Goal: Entertainment & Leisure: Consume media (video, audio)

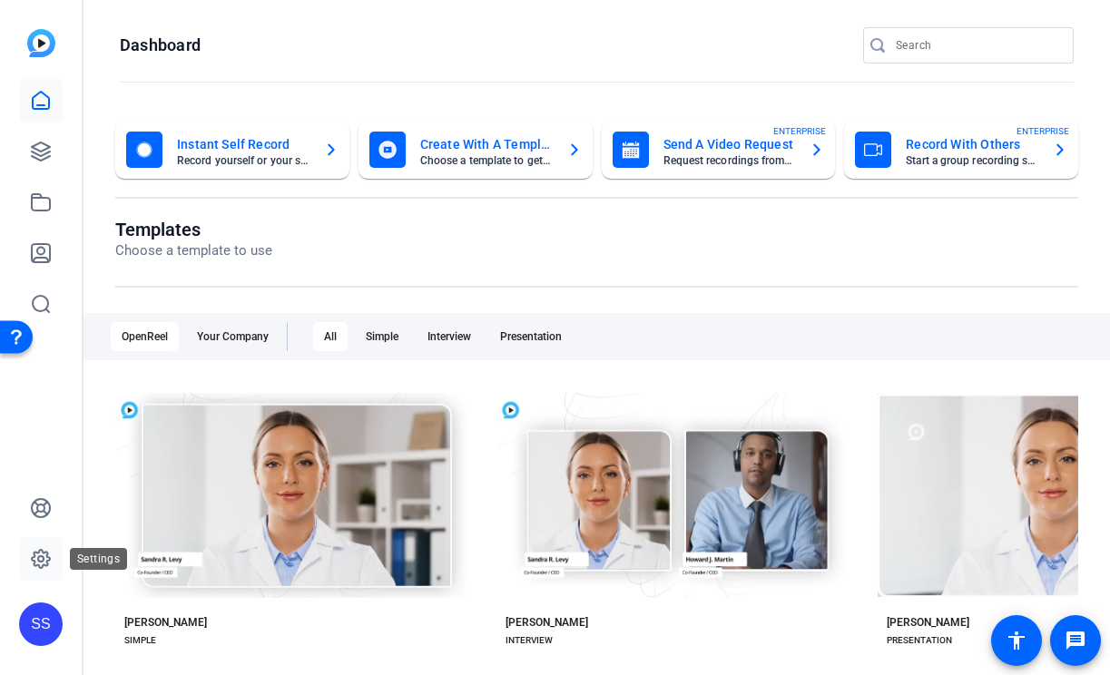
click at [44, 563] on icon at bounding box center [41, 559] width 22 height 22
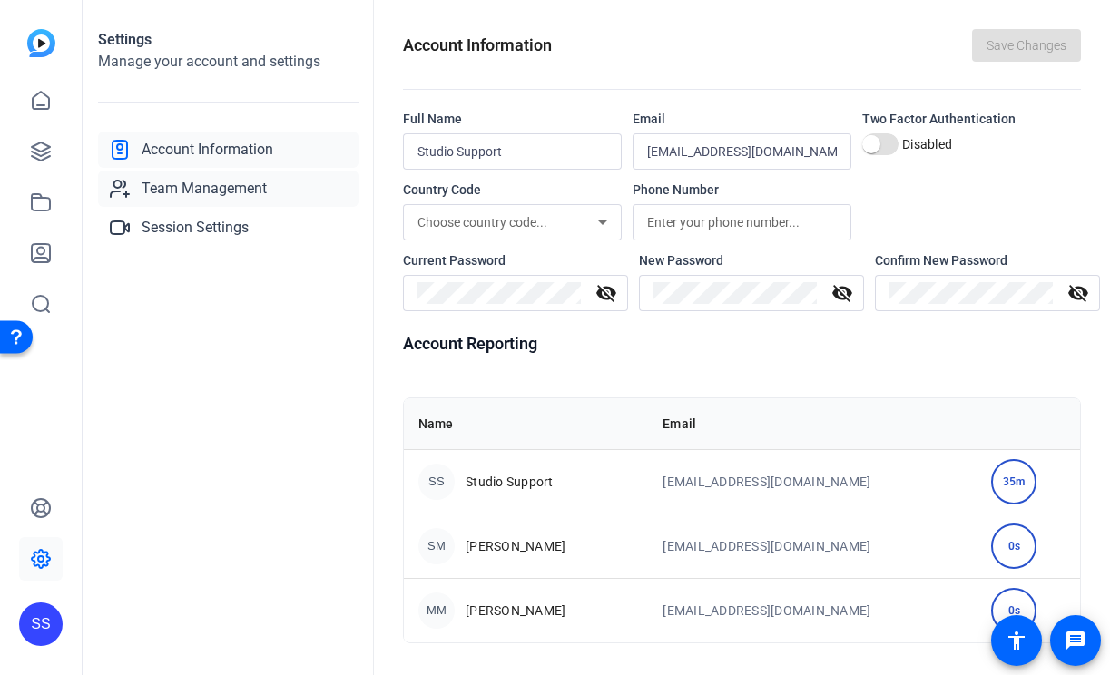
click at [264, 194] on span "Team Management" at bounding box center [204, 189] width 125 height 22
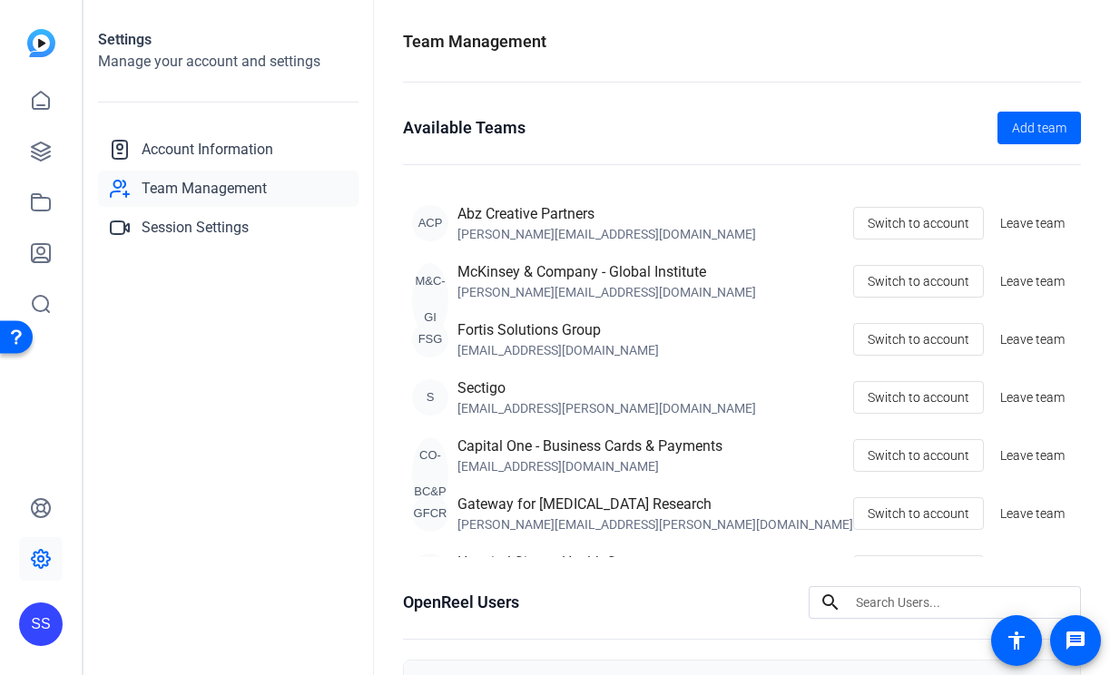
scroll to position [19, 0]
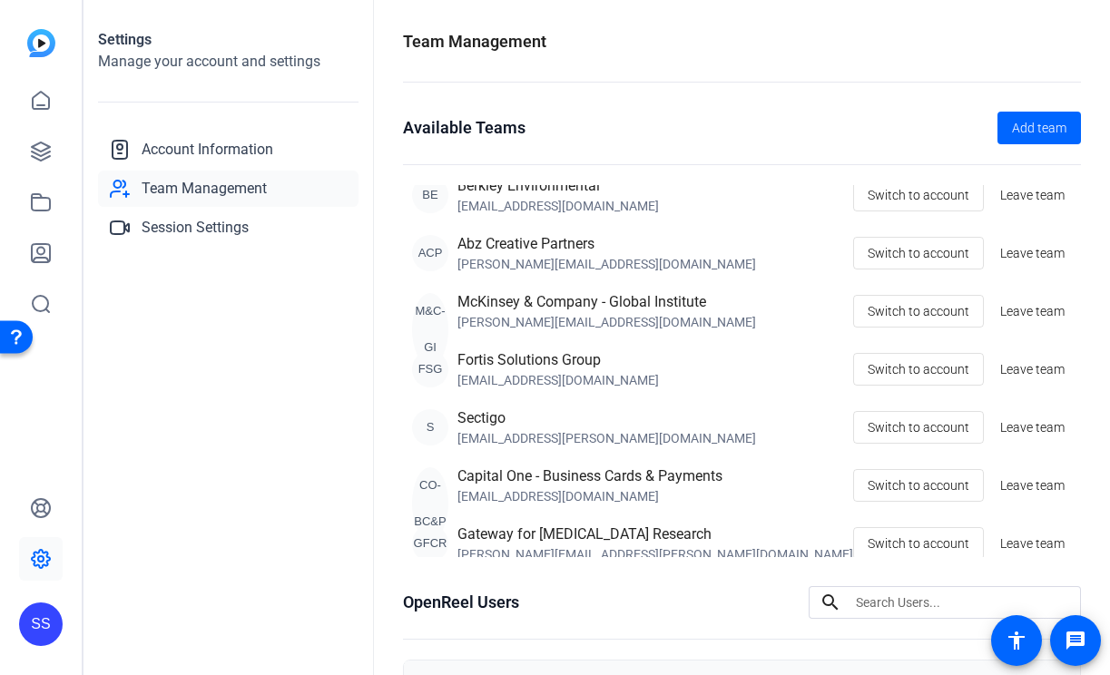
click at [54, 616] on div "SS" at bounding box center [41, 625] width 44 height 44
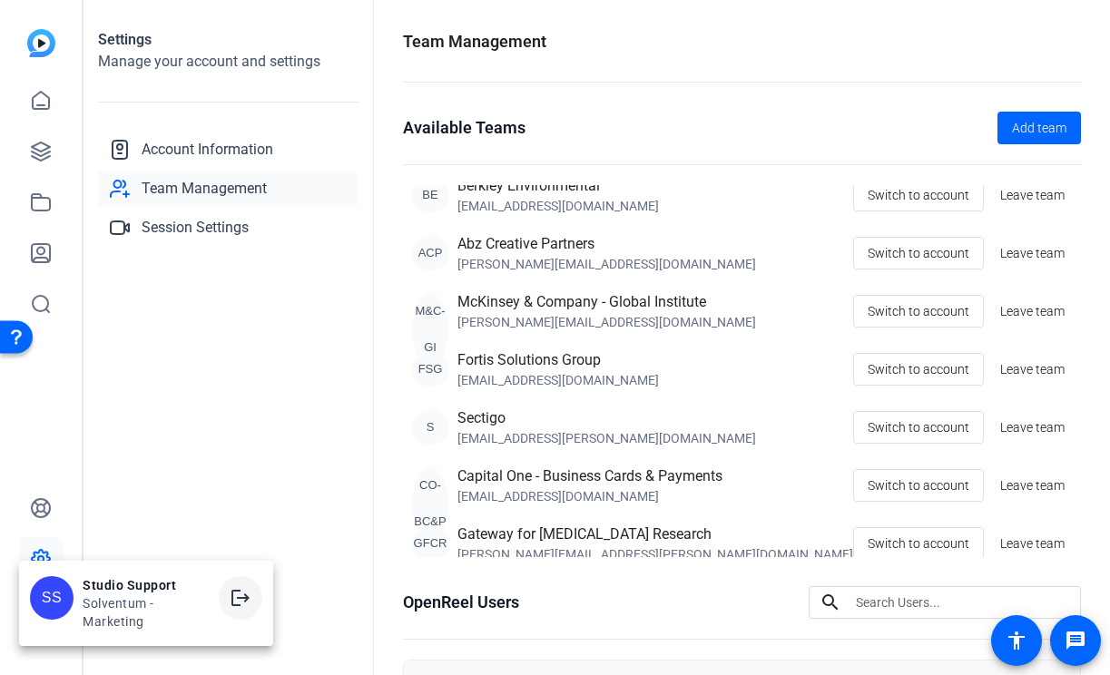
click at [246, 588] on mat-icon "logout" at bounding box center [241, 598] width 22 height 22
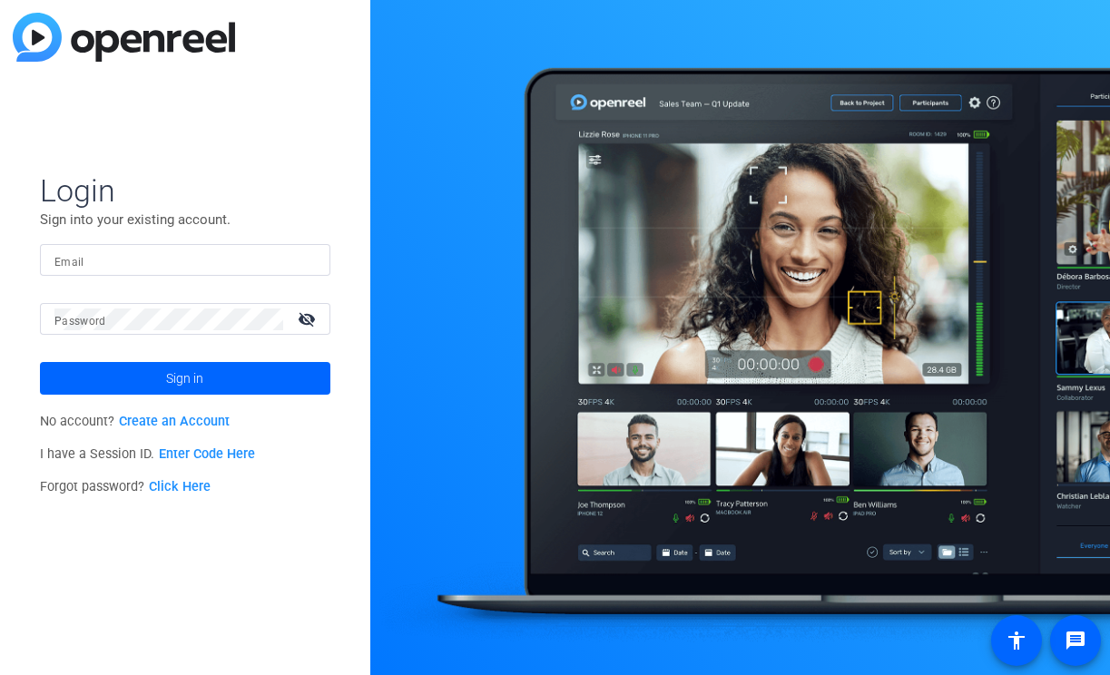
click at [249, 247] on div at bounding box center [184, 260] width 261 height 32
click at [318, 261] on div "Email" at bounding box center [185, 260] width 290 height 32
click at [302, 261] on img at bounding box center [300, 261] width 13 height 22
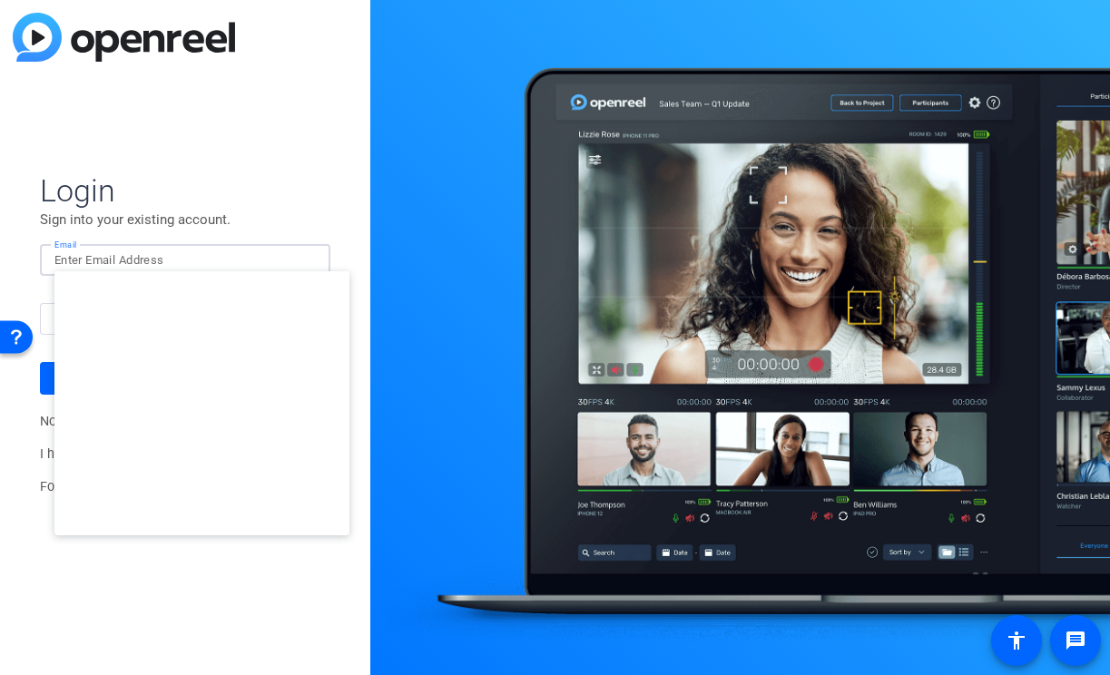
type input "[EMAIL_ADDRESS][DOMAIN_NAME]"
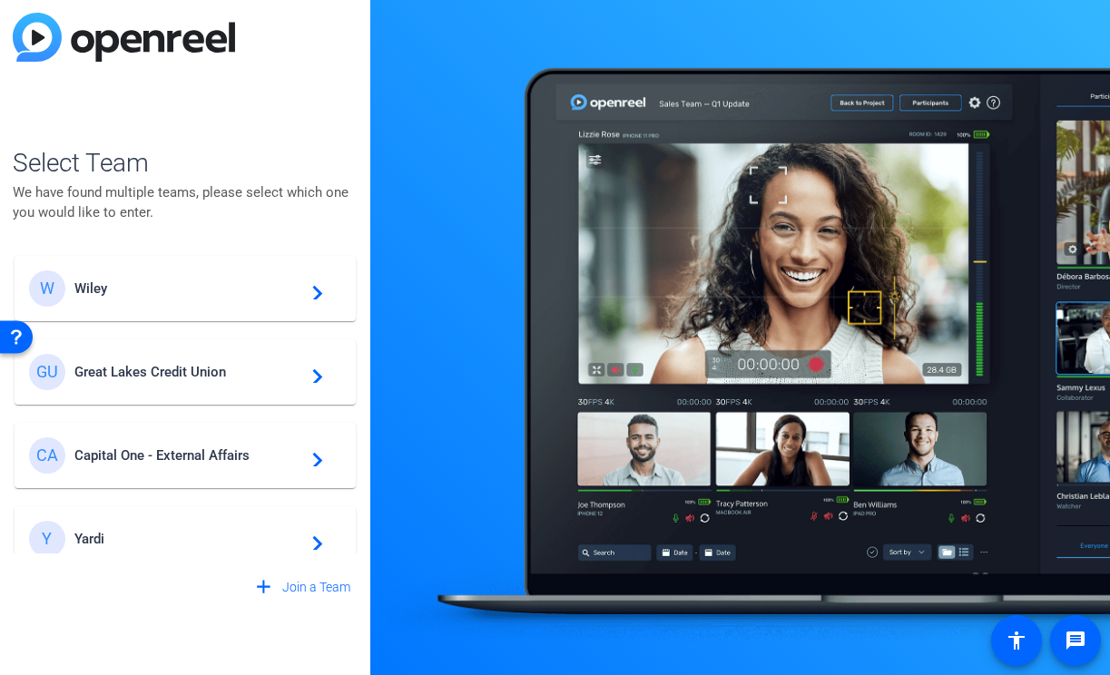
click at [267, 258] on mat-card-content "W Wiley navigate_next" at bounding box center [185, 288] width 341 height 65
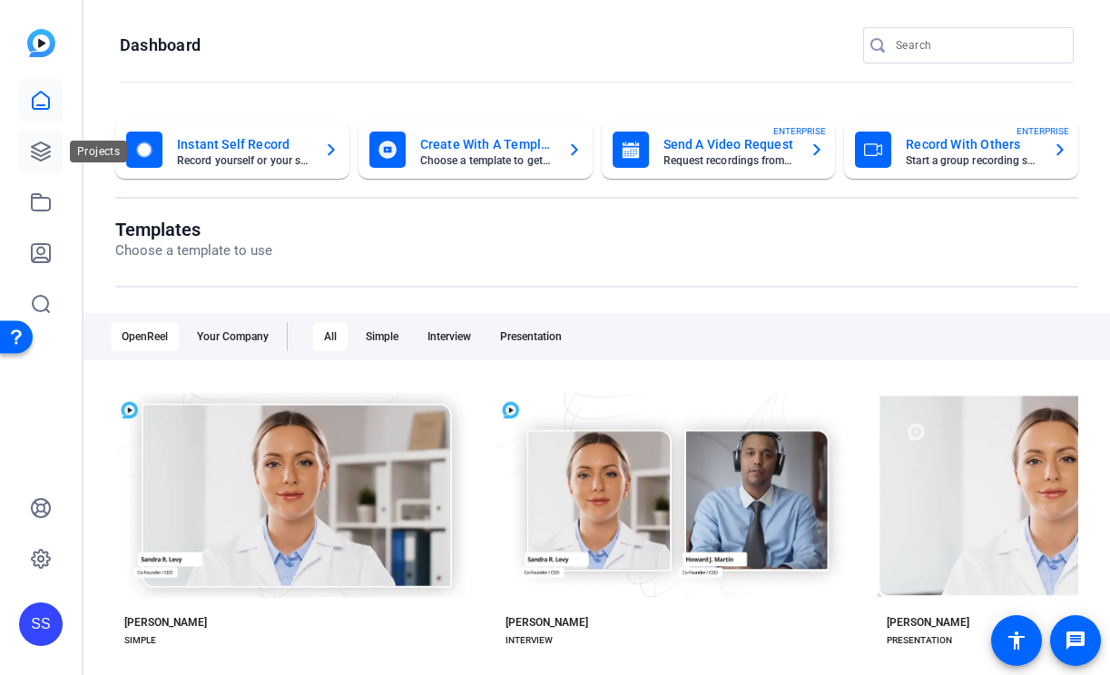
click at [46, 131] on link at bounding box center [41, 152] width 44 height 44
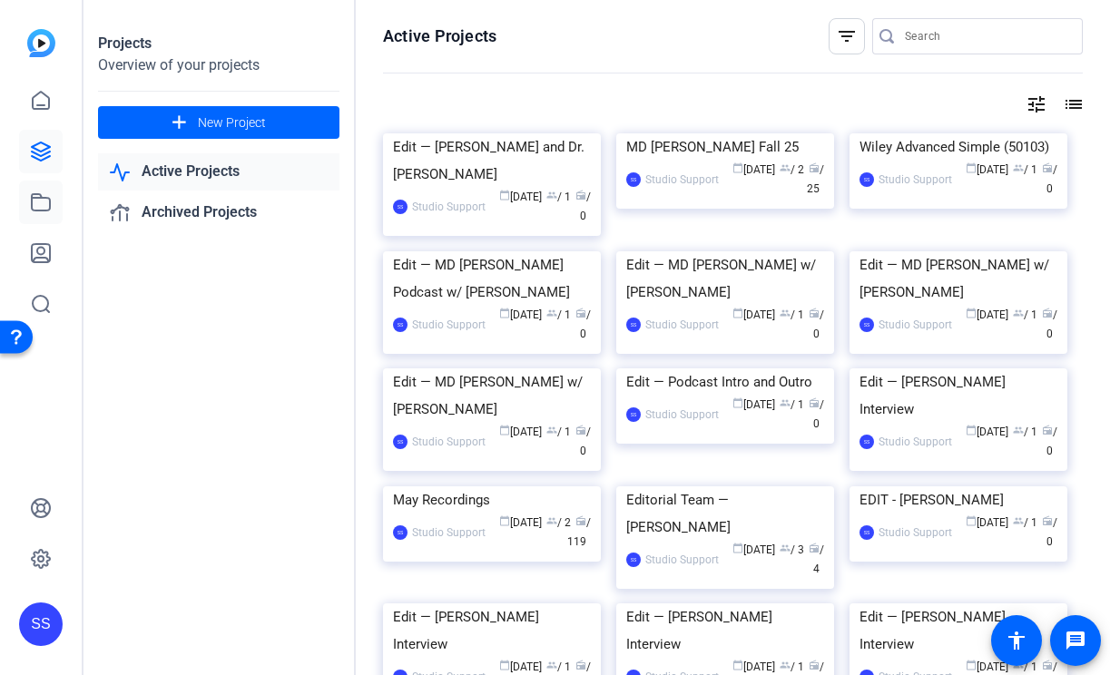
click at [46, 192] on icon at bounding box center [41, 202] width 22 height 22
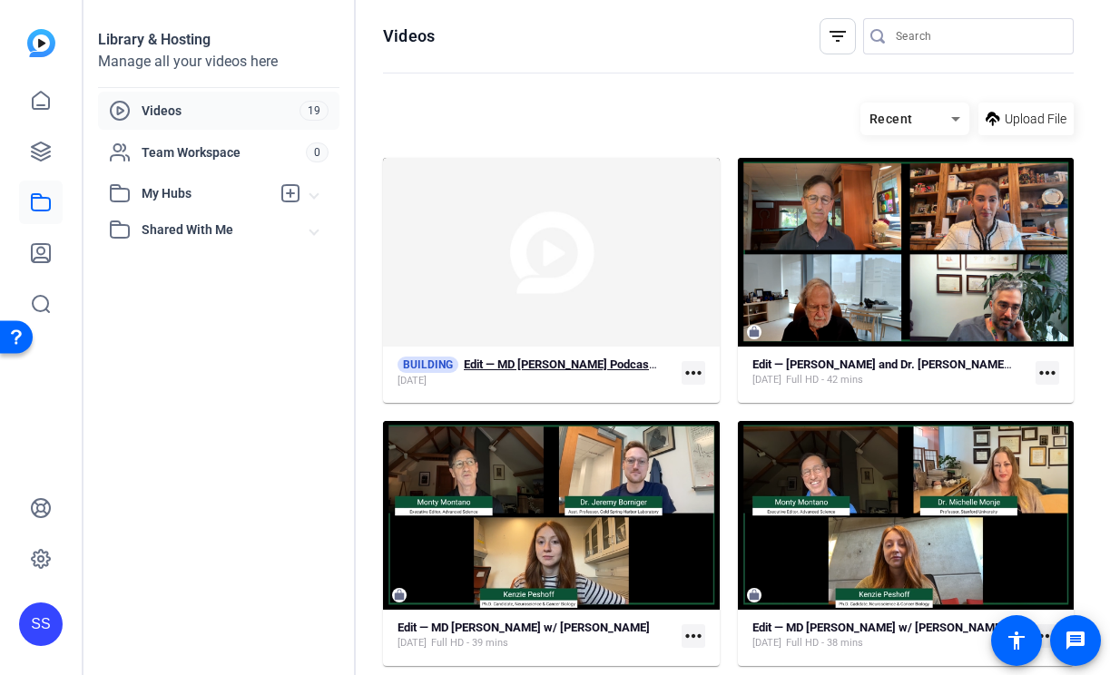
click at [559, 374] on div "Jul 24, 2025" at bounding box center [528, 381] width 263 height 15
click at [863, 370] on strong "Edit — Dr. Pam Sharma and Dr. Jim Allison (raw footage)" at bounding box center [916, 365] width 329 height 14
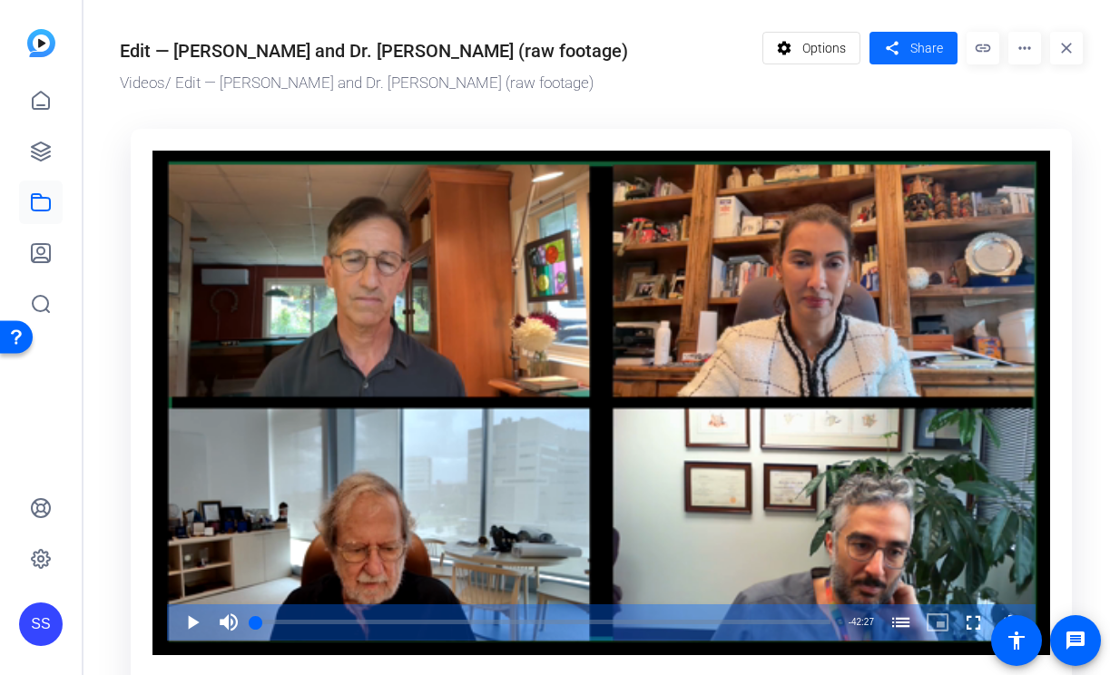
click at [924, 45] on span "Share" at bounding box center [926, 48] width 33 height 19
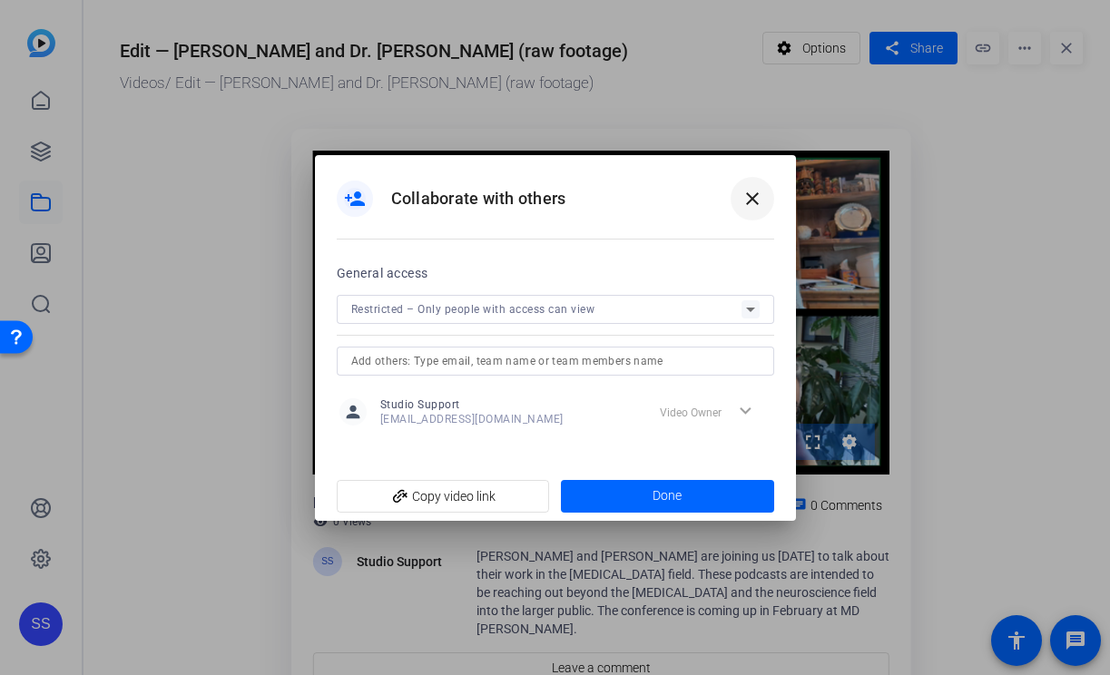
click at [756, 211] on span at bounding box center [753, 199] width 44 height 44
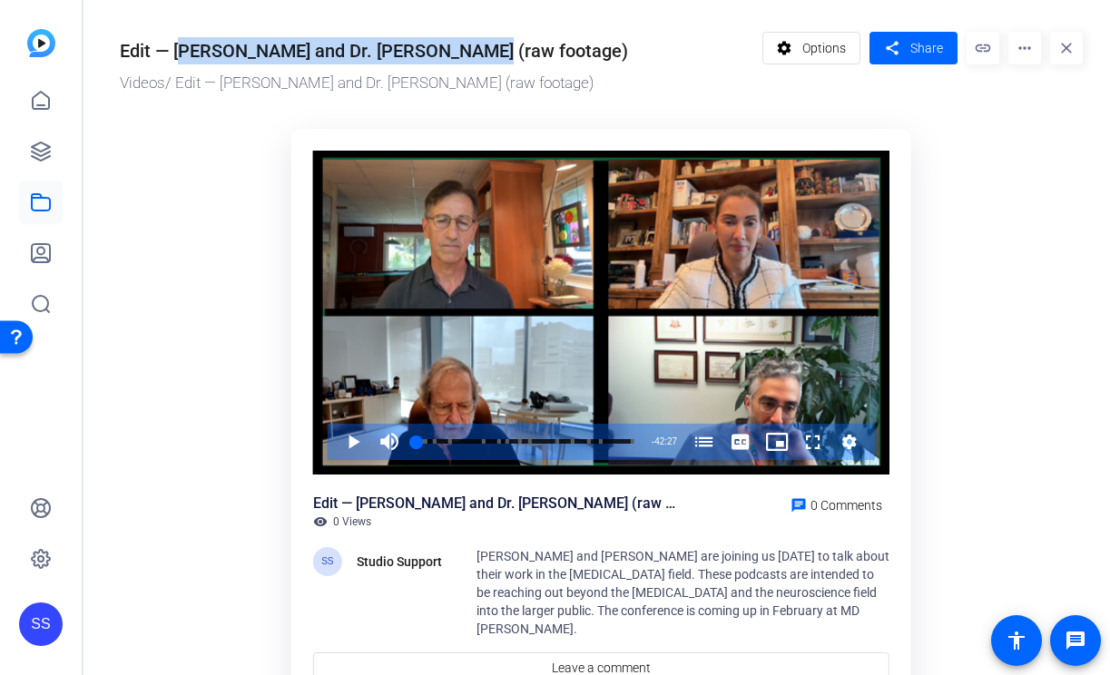
drag, startPoint x: 458, startPoint y: 54, endPoint x: 177, endPoint y: 52, distance: 281.3
click at [177, 52] on div "Edit — Dr. Pam Sharma and Dr. Jim Allison (raw footage)" at bounding box center [374, 50] width 508 height 27
copy div "Dr. Pam Sharma and Dr. Jim Allison"
click at [890, 45] on mat-icon "share" at bounding box center [891, 48] width 23 height 25
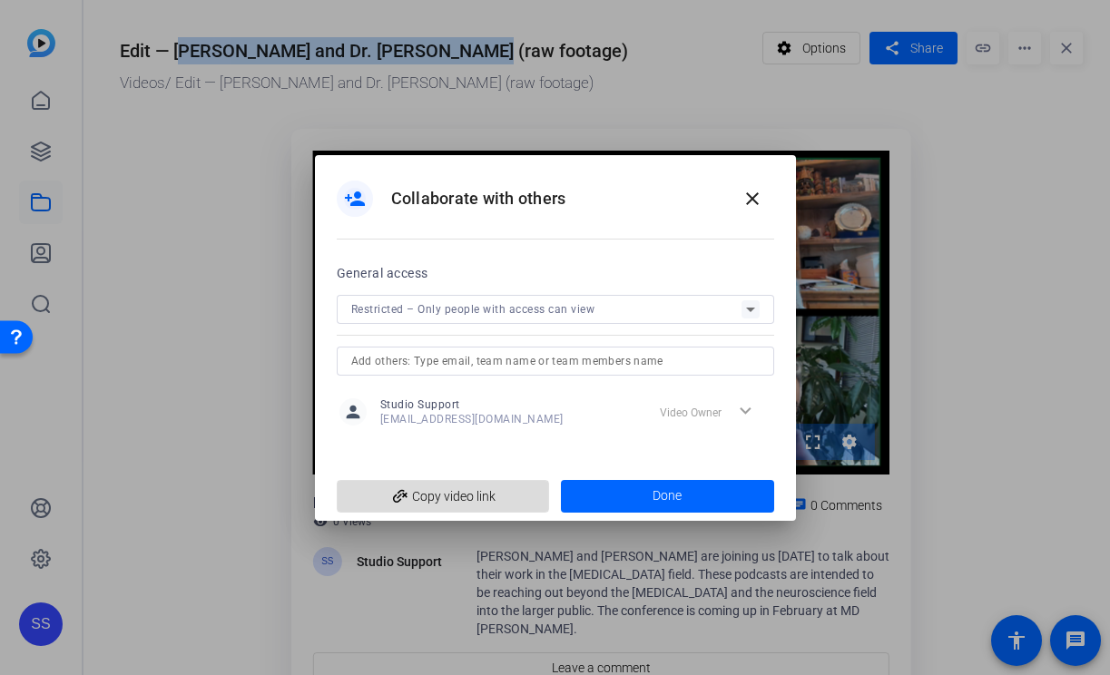
click at [501, 503] on span "add_link Copy video link" at bounding box center [443, 496] width 184 height 34
copy div "Dr. Pam Sharma and Dr. Jim Allison"
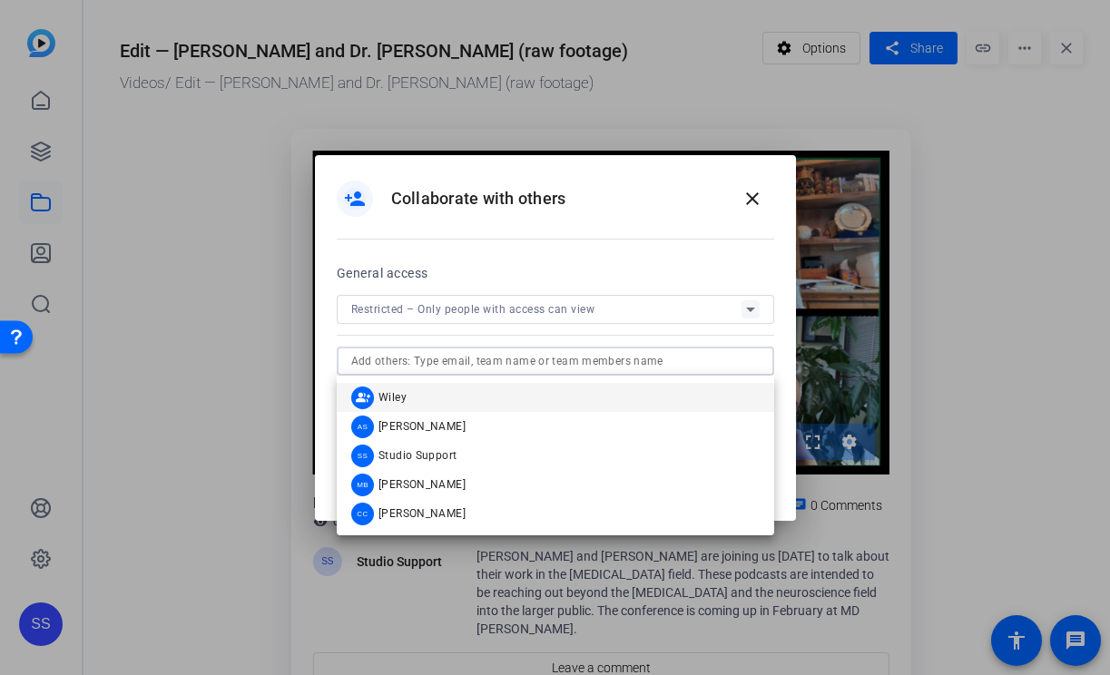
click at [555, 365] on input "text" at bounding box center [555, 361] width 408 height 22
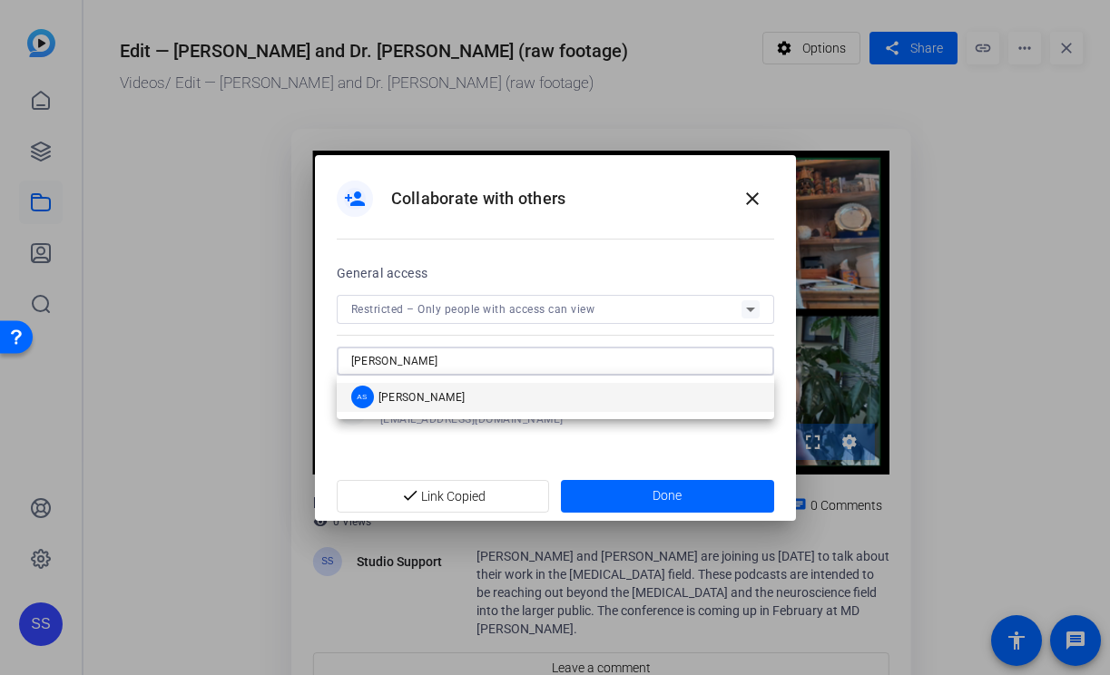
type input "alison"
click at [542, 403] on mat-option "AS Alison Stanley" at bounding box center [555, 397] width 437 height 29
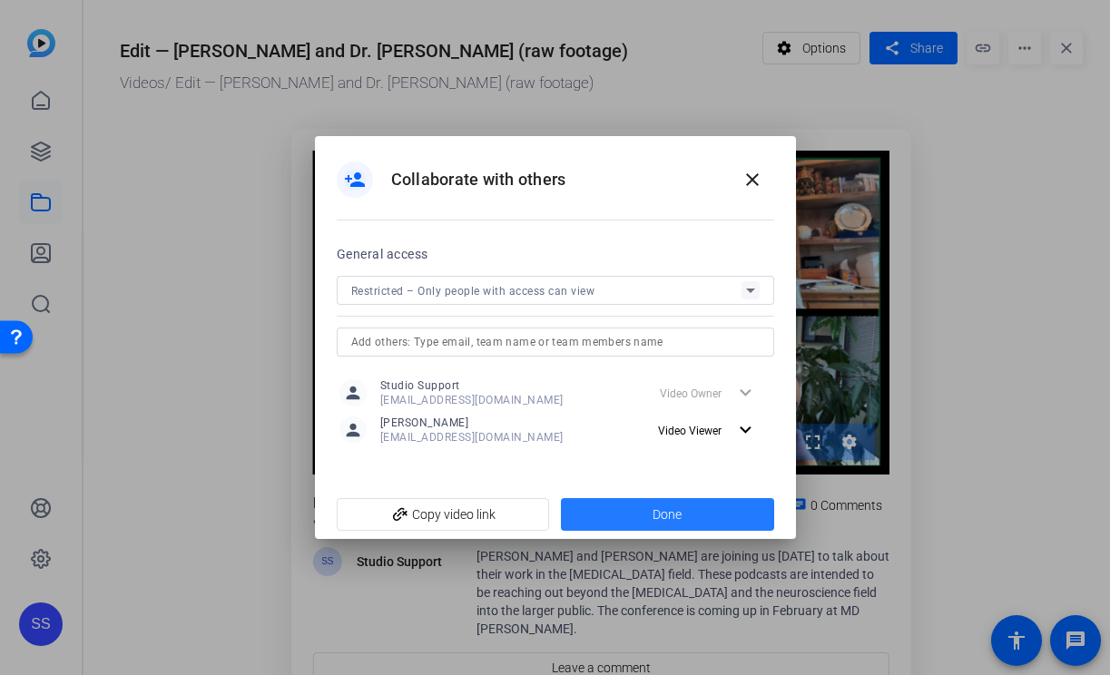
click at [594, 493] on span at bounding box center [667, 515] width 213 height 44
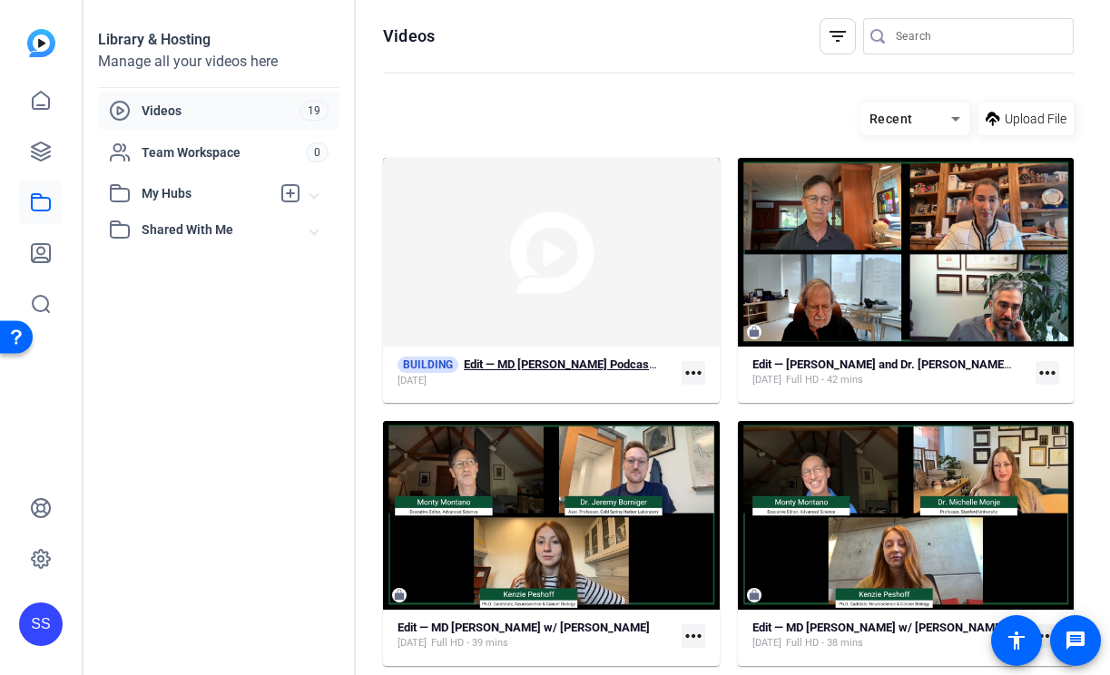
click at [535, 376] on div "Jul 24, 2025" at bounding box center [528, 381] width 263 height 15
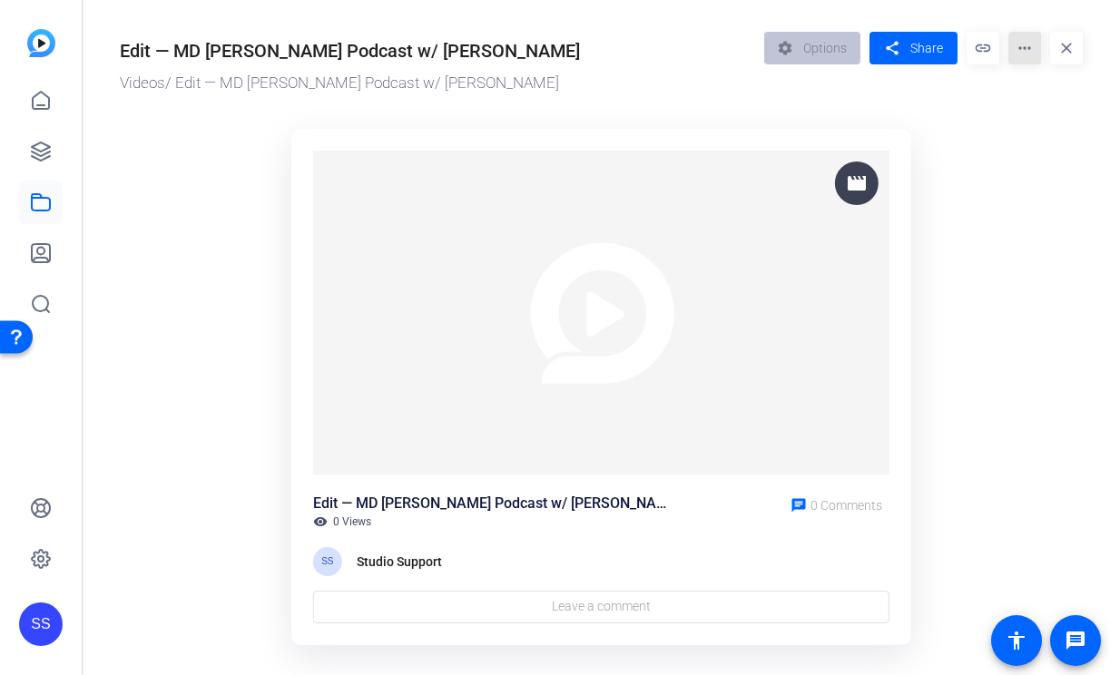
click at [1025, 57] on mat-icon "more_horiz" at bounding box center [1024, 48] width 33 height 33
click at [1035, 117] on span "Edit in Creator" at bounding box center [1059, 114] width 73 height 44
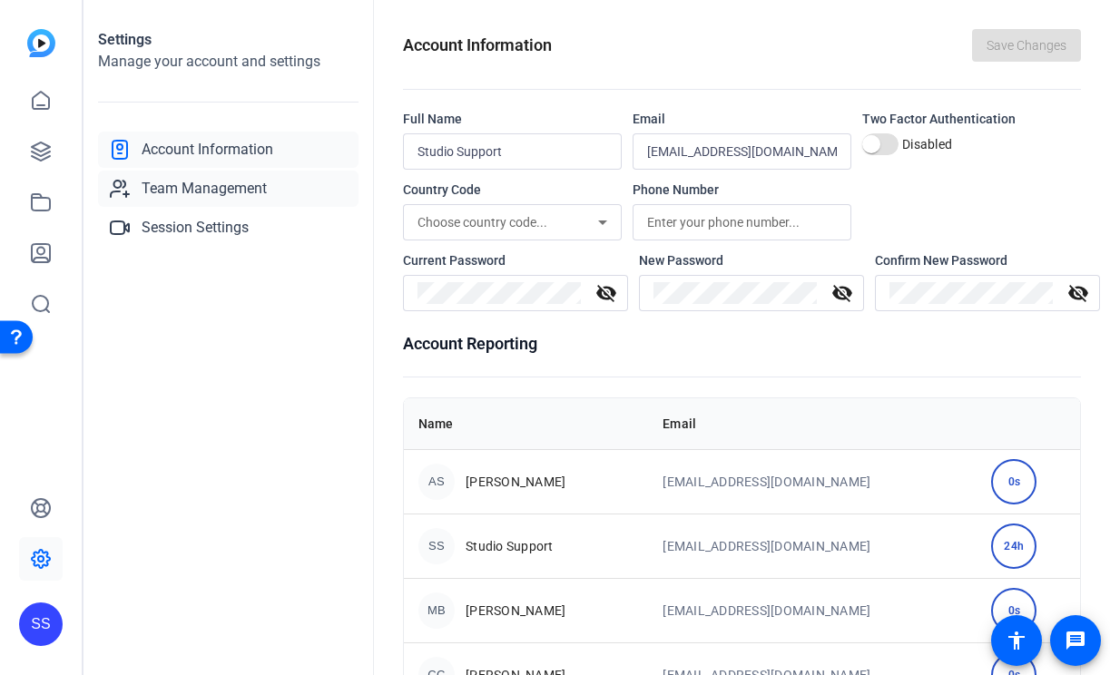
click at [231, 190] on span "Team Management" at bounding box center [204, 189] width 125 height 22
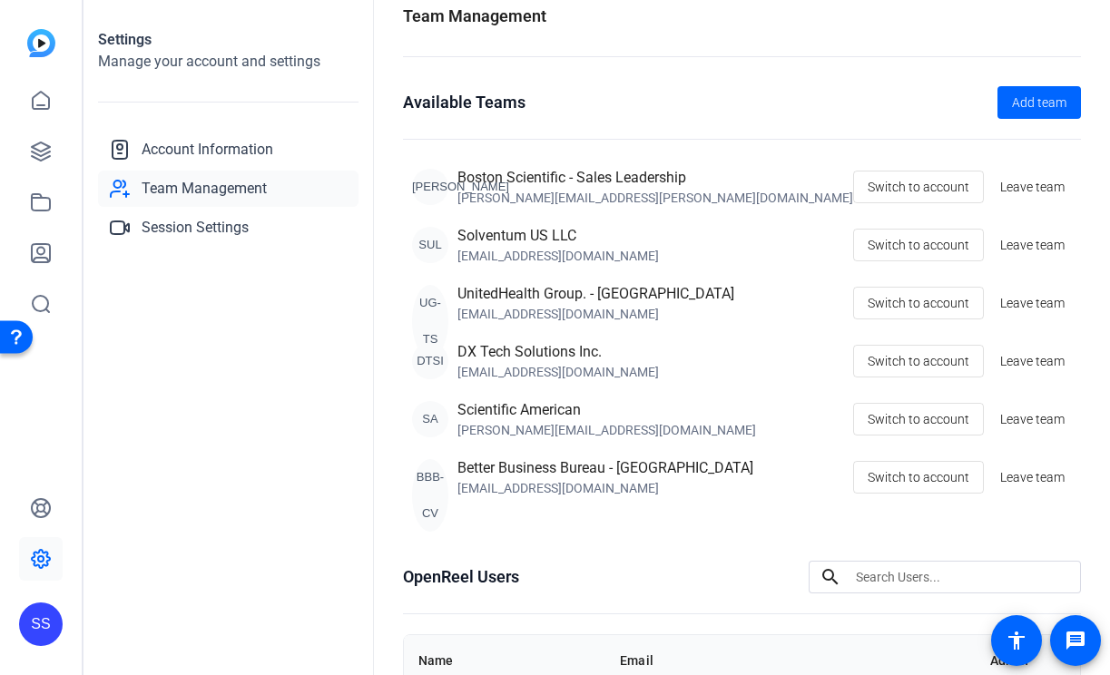
scroll to position [35, 0]
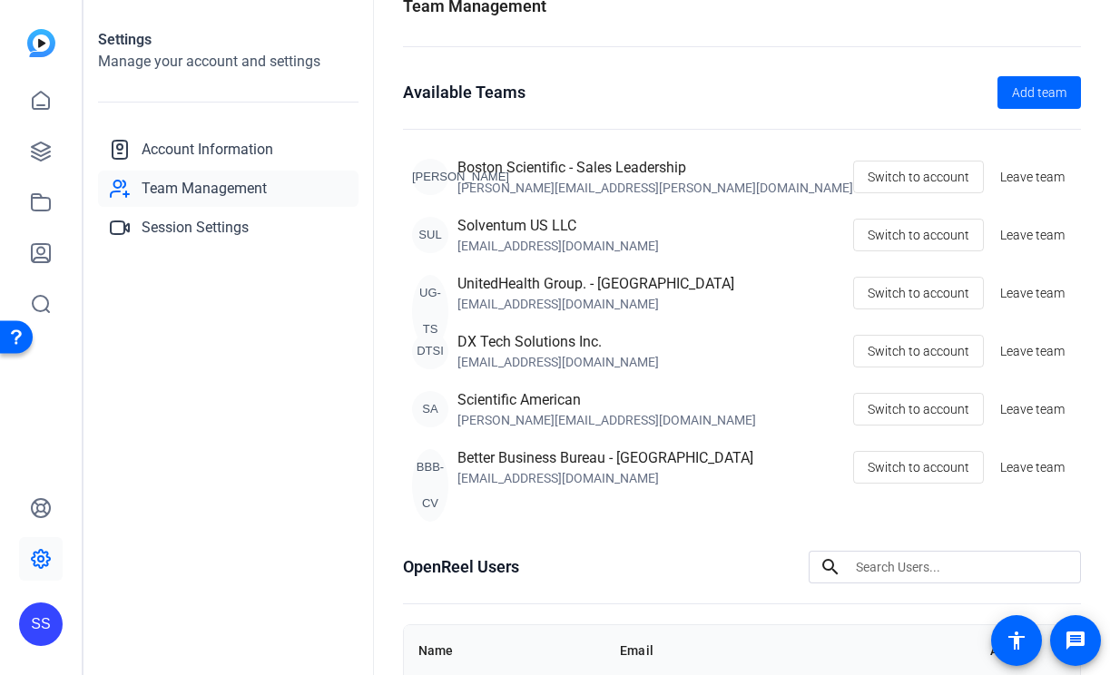
click at [44, 617] on div "SS" at bounding box center [41, 625] width 44 height 44
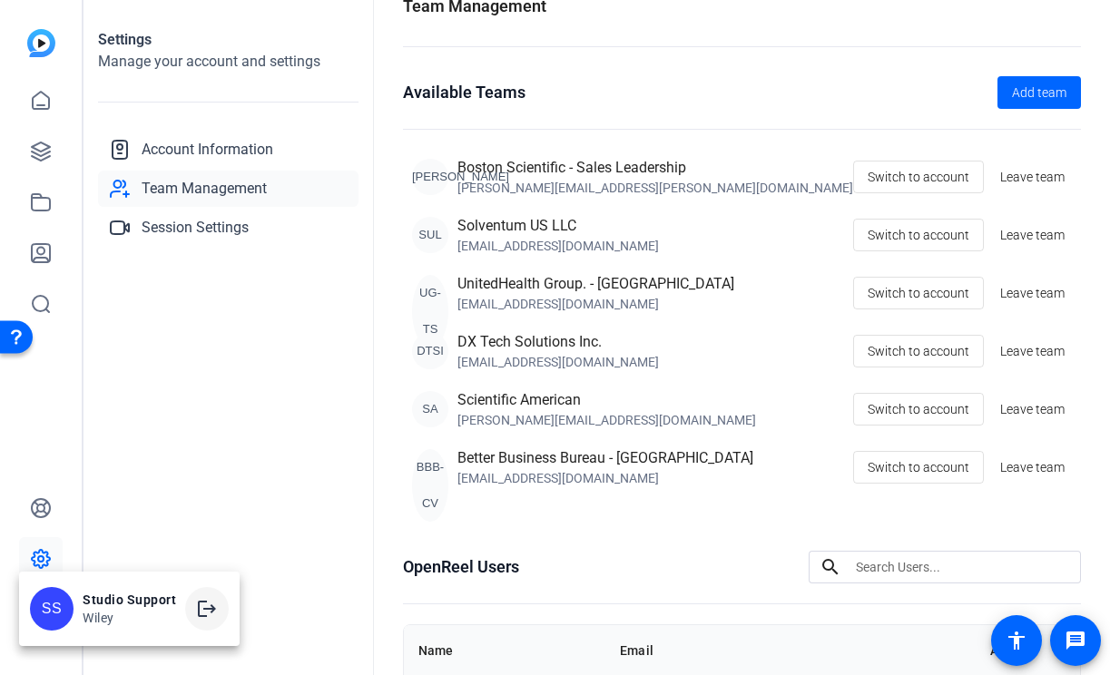
click at [211, 613] on mat-icon "logout" at bounding box center [207, 609] width 22 height 22
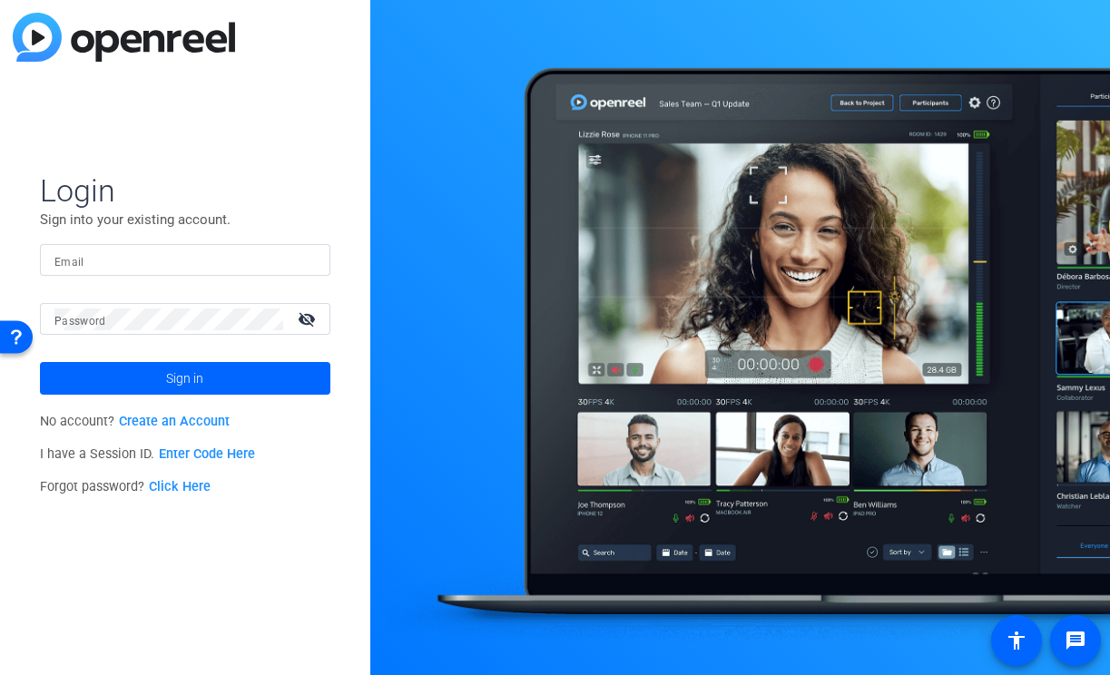
click at [282, 250] on input "Email" at bounding box center [184, 261] width 261 height 22
click at [289, 251] on input "Email" at bounding box center [184, 261] width 261 height 22
click at [311, 263] on div at bounding box center [305, 261] width 22 height 22
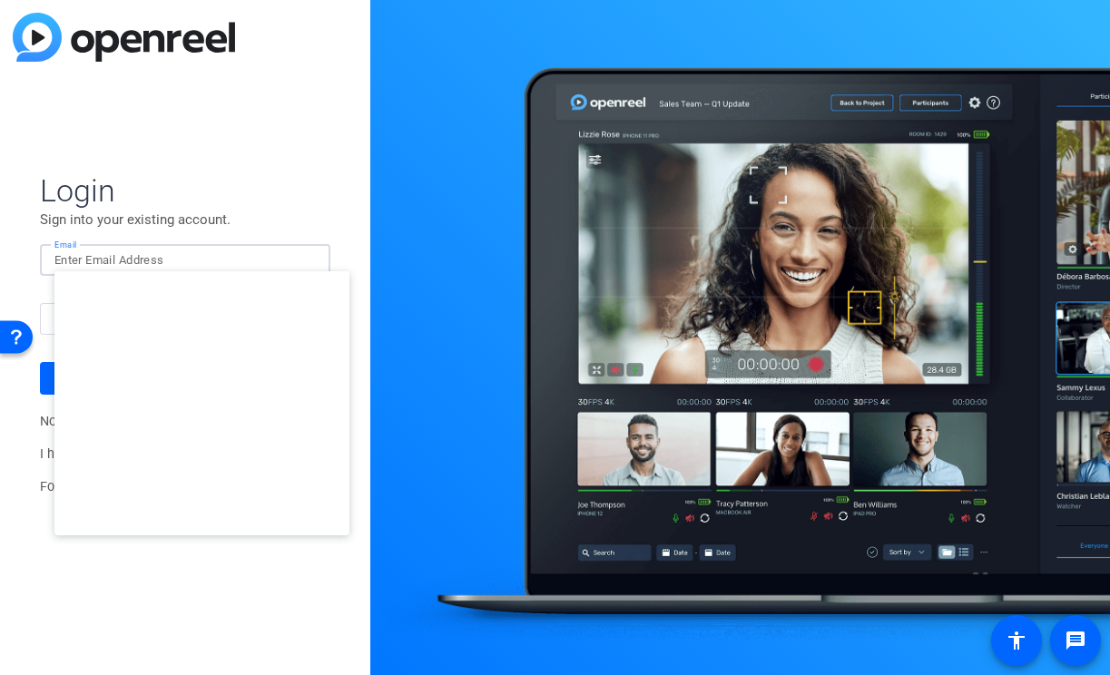
type input "studiosupport+3@openreel.com"
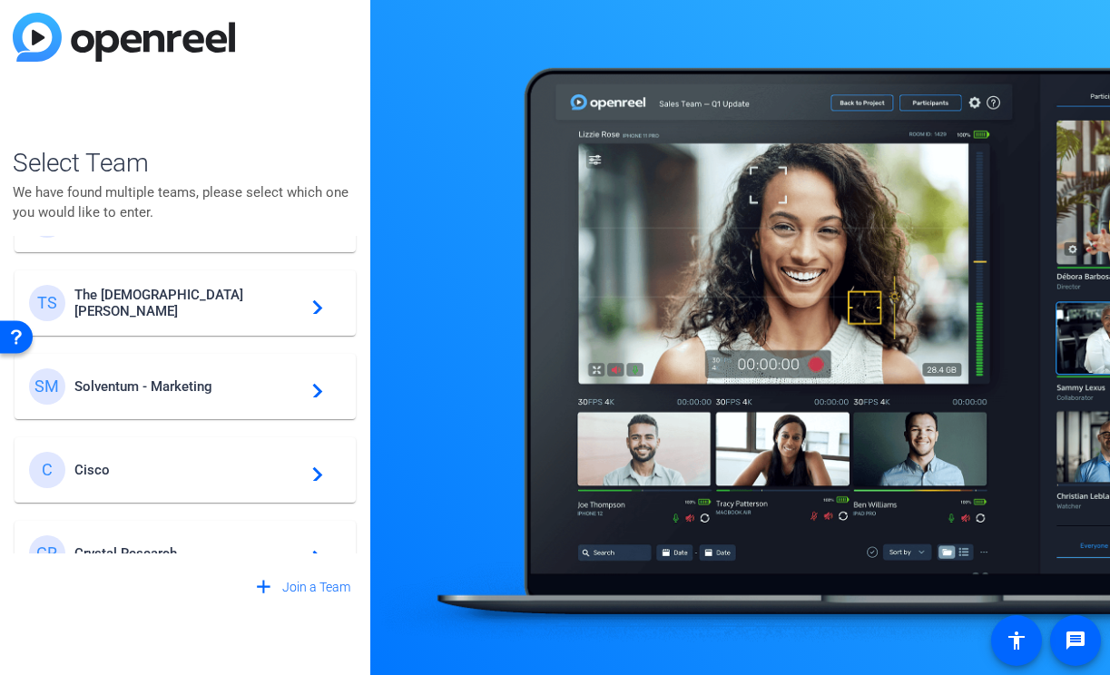
scroll to position [587, 0]
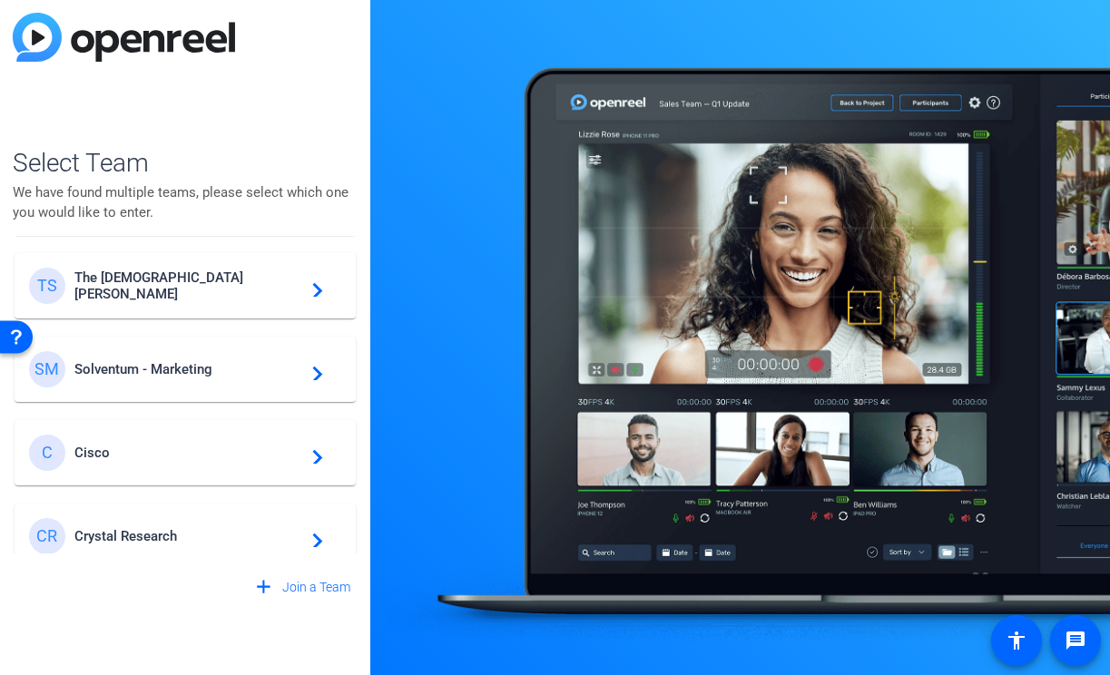
click at [217, 376] on span "Solventum - Marketing" at bounding box center [187, 369] width 227 height 16
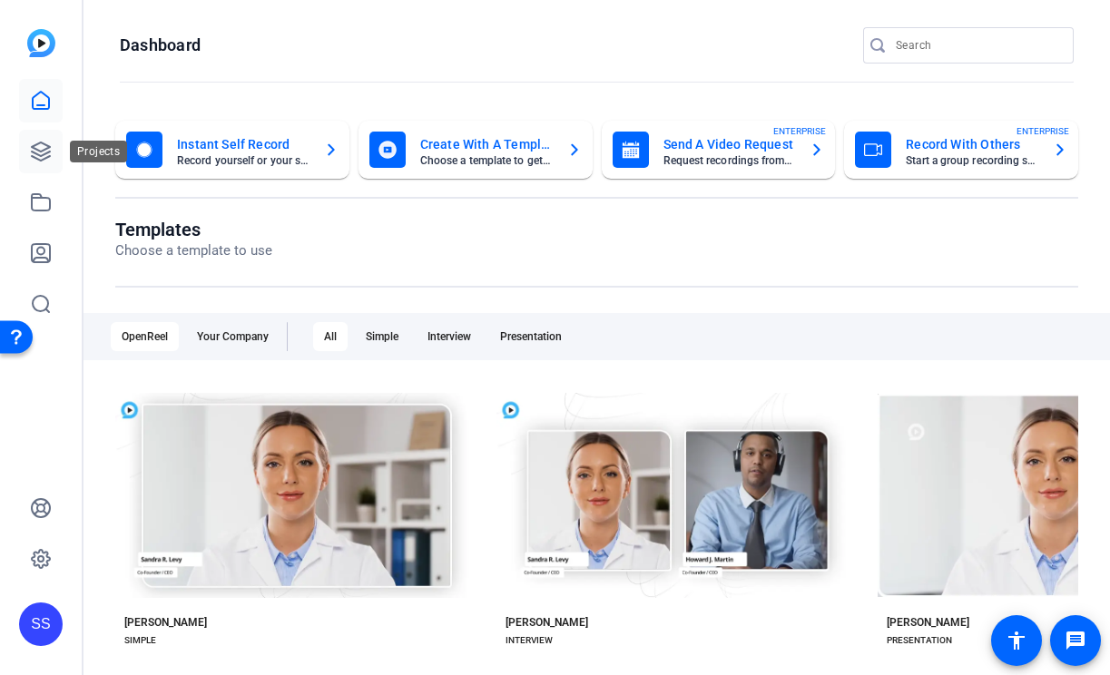
click at [54, 149] on link at bounding box center [41, 152] width 44 height 44
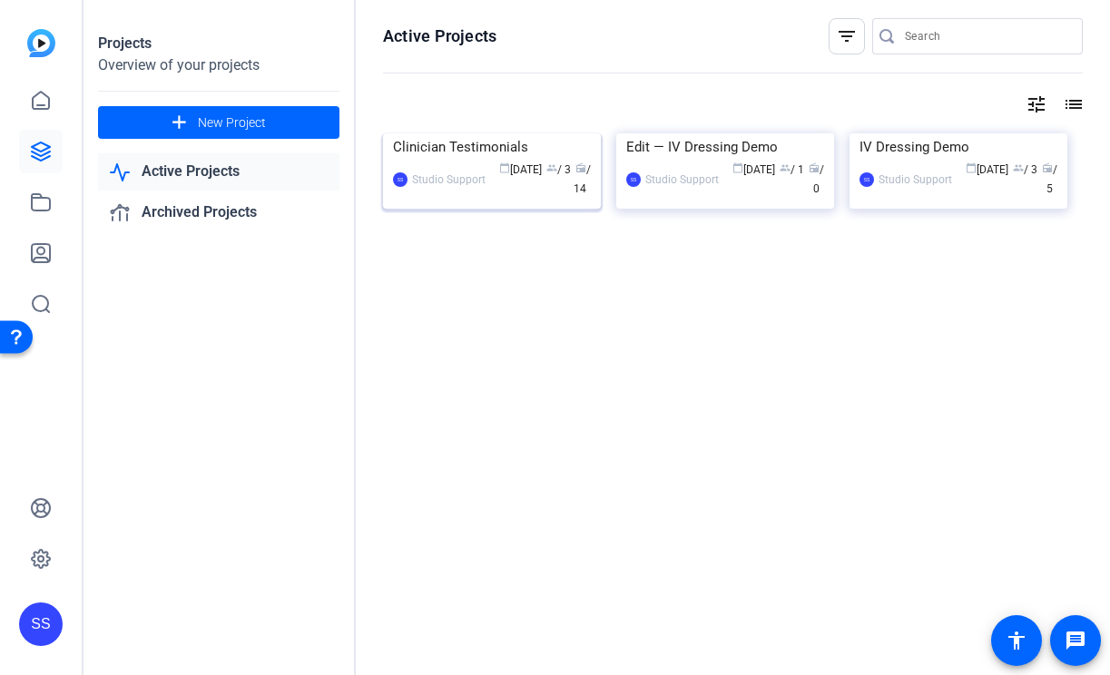
click at [473, 161] on div "Clinician Testimonials" at bounding box center [492, 146] width 198 height 27
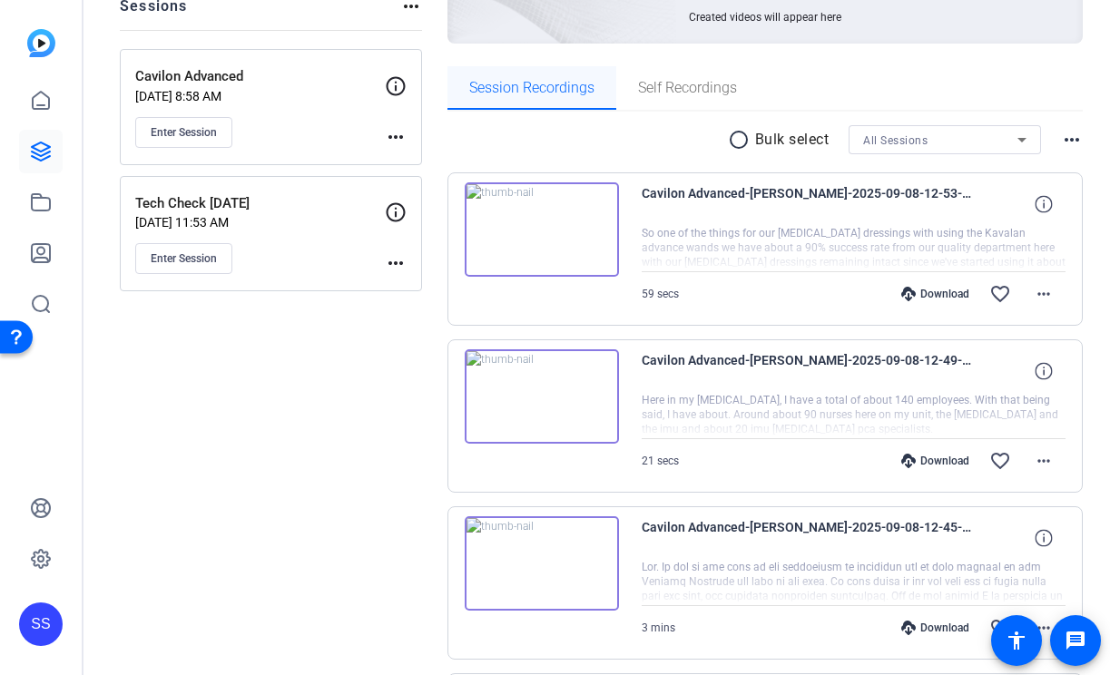
scroll to position [125, 0]
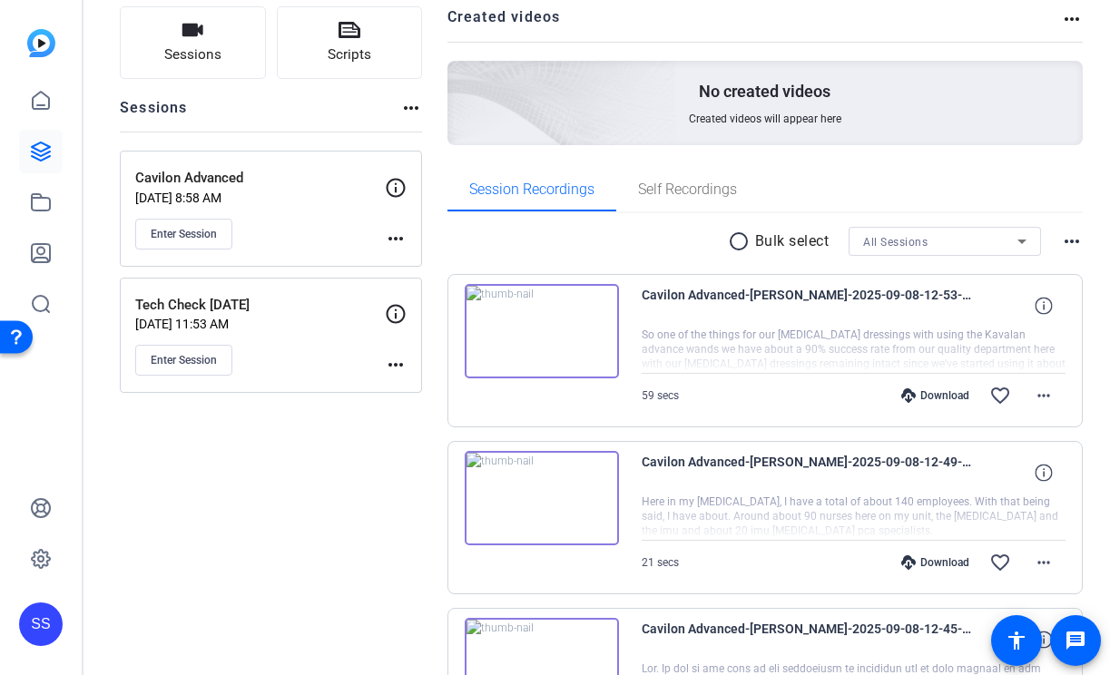
click at [49, 614] on div "SS" at bounding box center [41, 625] width 44 height 44
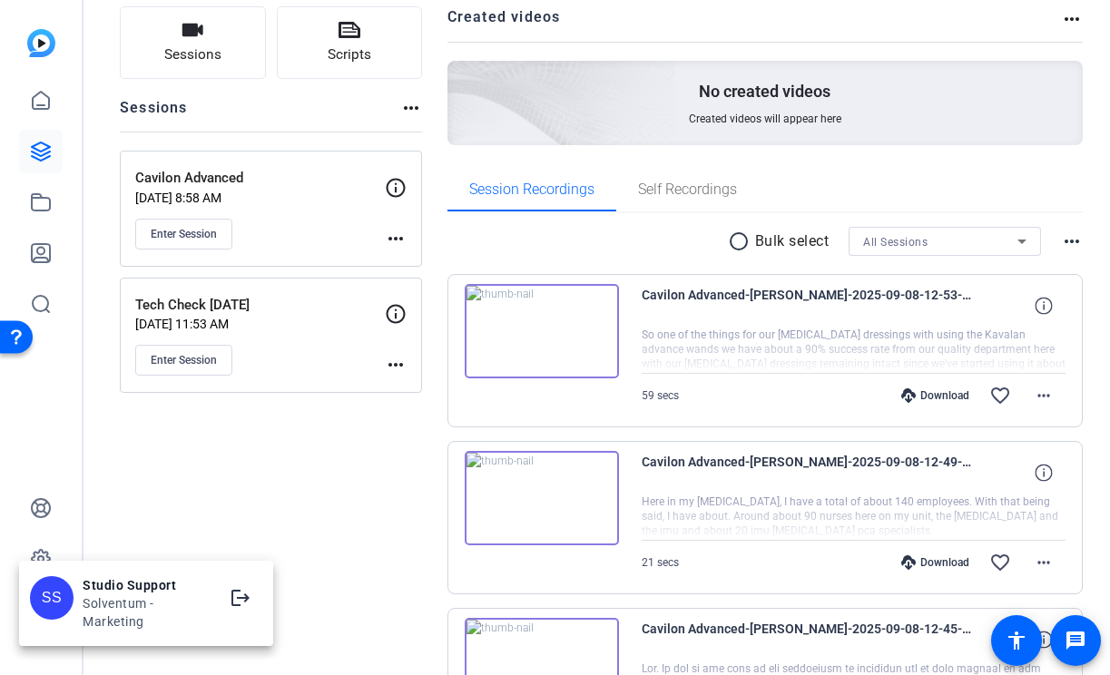
click at [44, 525] on div at bounding box center [555, 337] width 1110 height 675
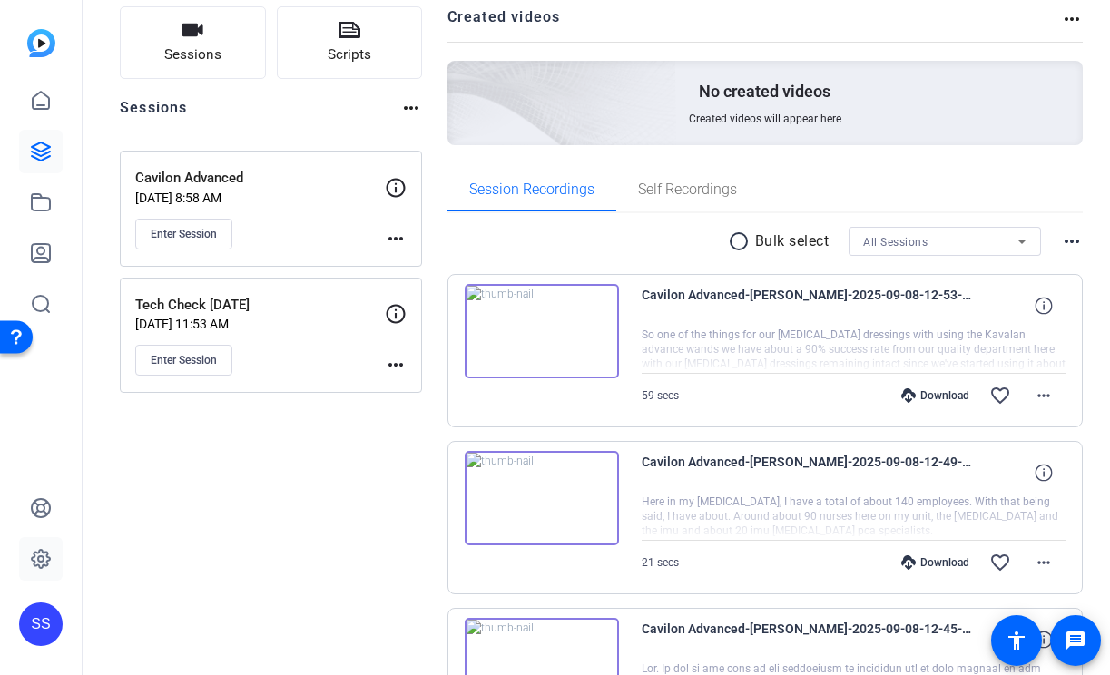
click at [44, 543] on link at bounding box center [41, 559] width 44 height 44
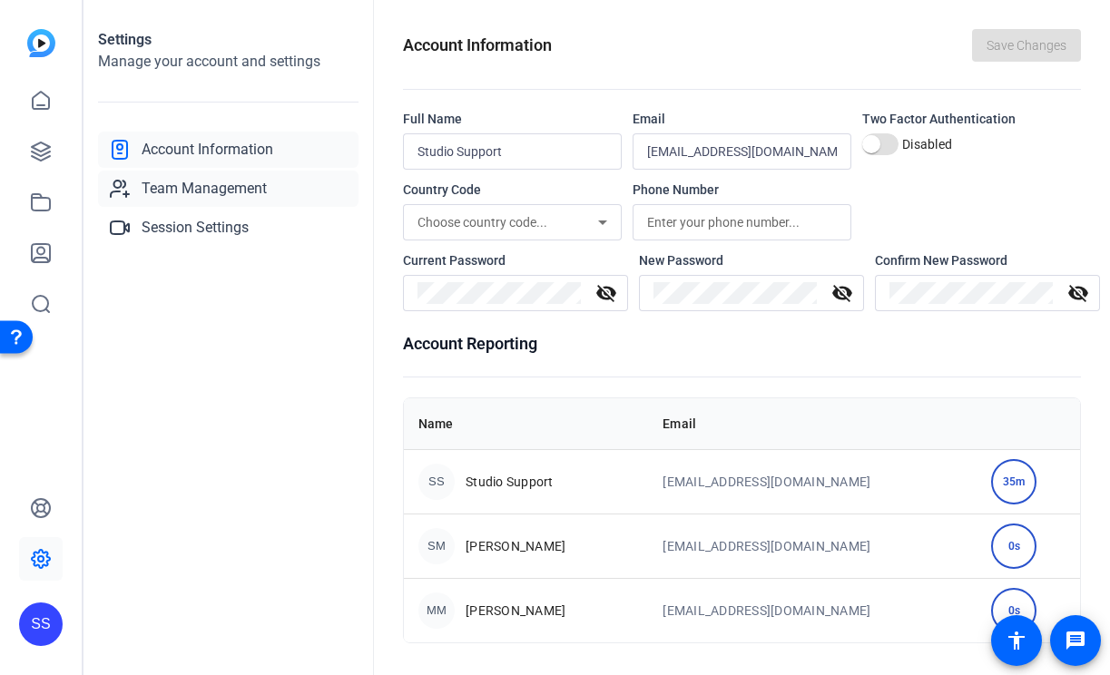
click at [253, 185] on span "Team Management" at bounding box center [204, 189] width 125 height 22
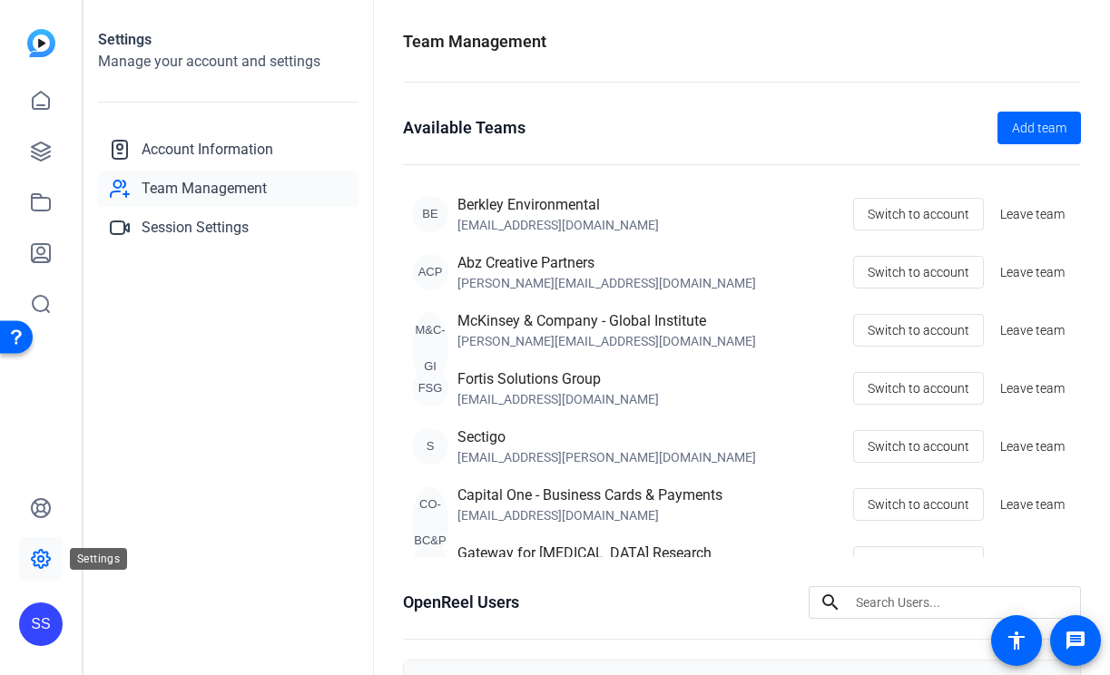
click at [37, 564] on icon at bounding box center [41, 559] width 22 height 22
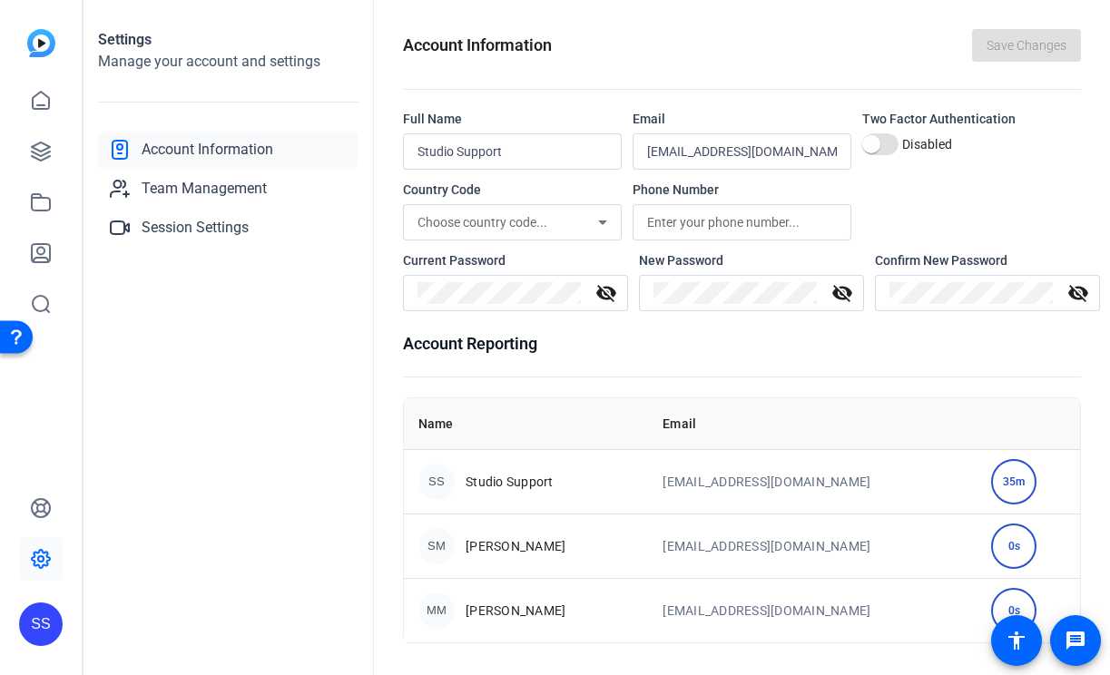
click at [46, 631] on div "SS" at bounding box center [41, 625] width 44 height 44
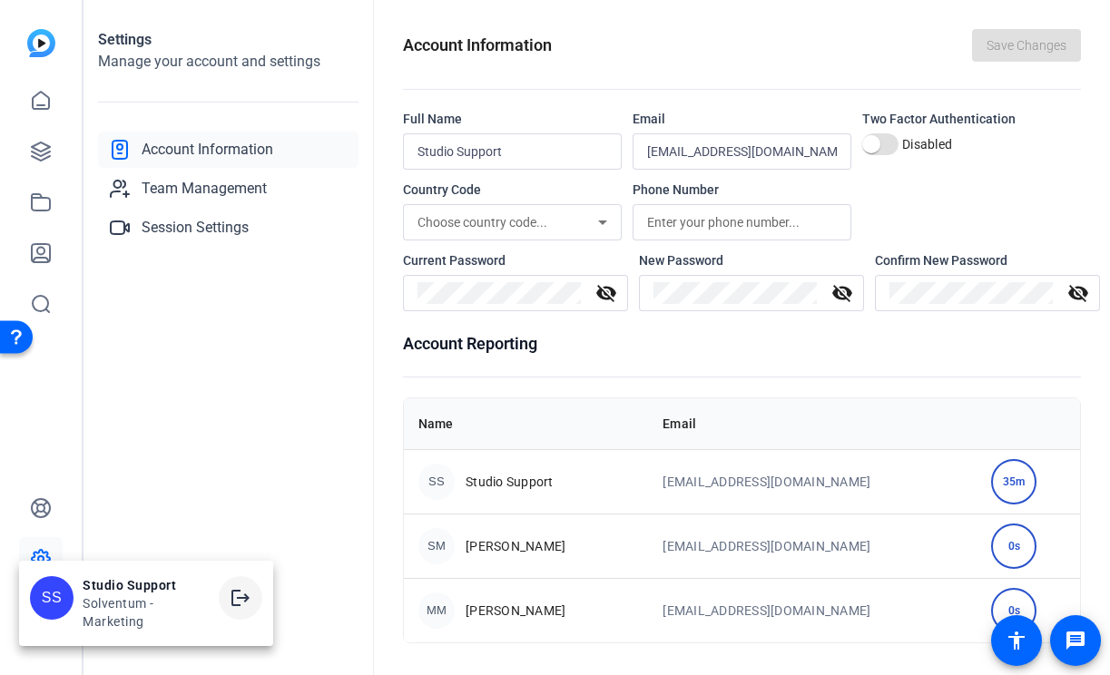
click at [254, 600] on span at bounding box center [241, 598] width 44 height 44
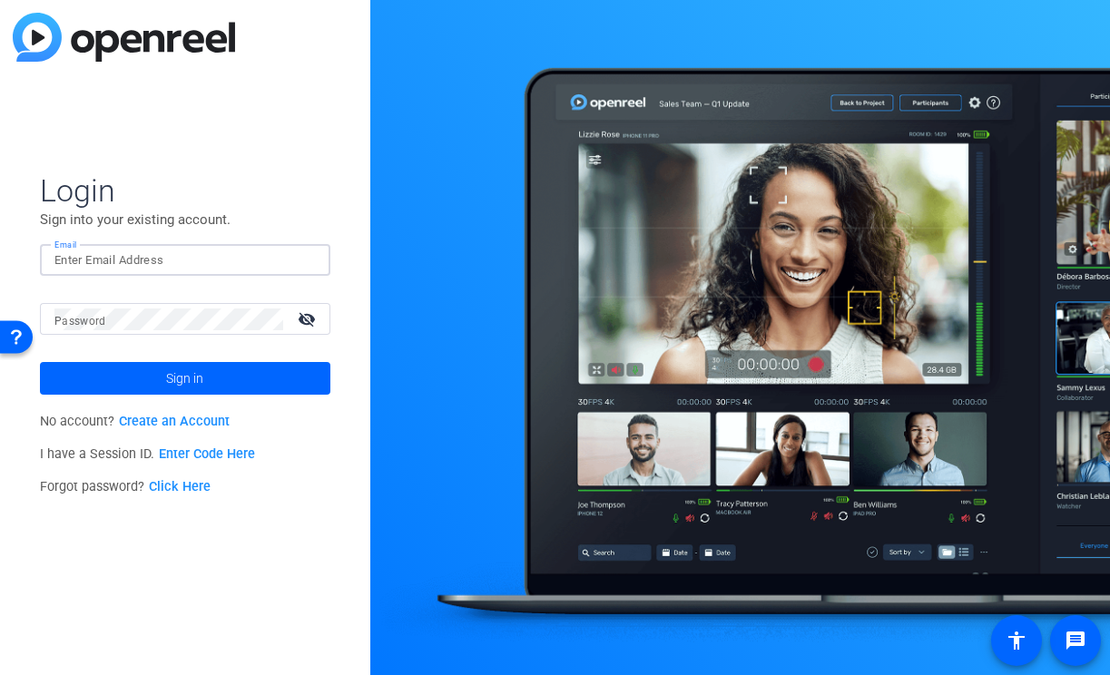
click at [291, 255] on input "Email" at bounding box center [184, 261] width 261 height 22
click at [253, 256] on input "Email" at bounding box center [184, 261] width 261 height 22
click at [232, 257] on input "Email" at bounding box center [184, 261] width 261 height 22
click at [255, 256] on input "Email" at bounding box center [184, 261] width 261 height 22
click at [242, 272] on div at bounding box center [184, 260] width 261 height 32
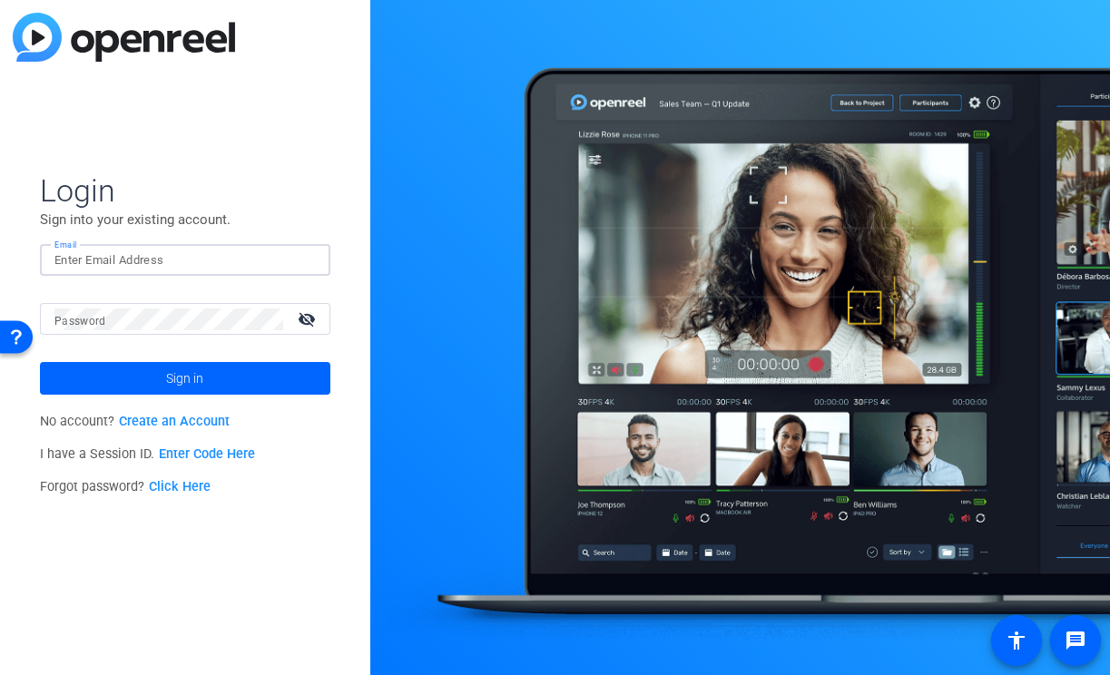
click at [294, 257] on img at bounding box center [300, 261] width 13 height 22
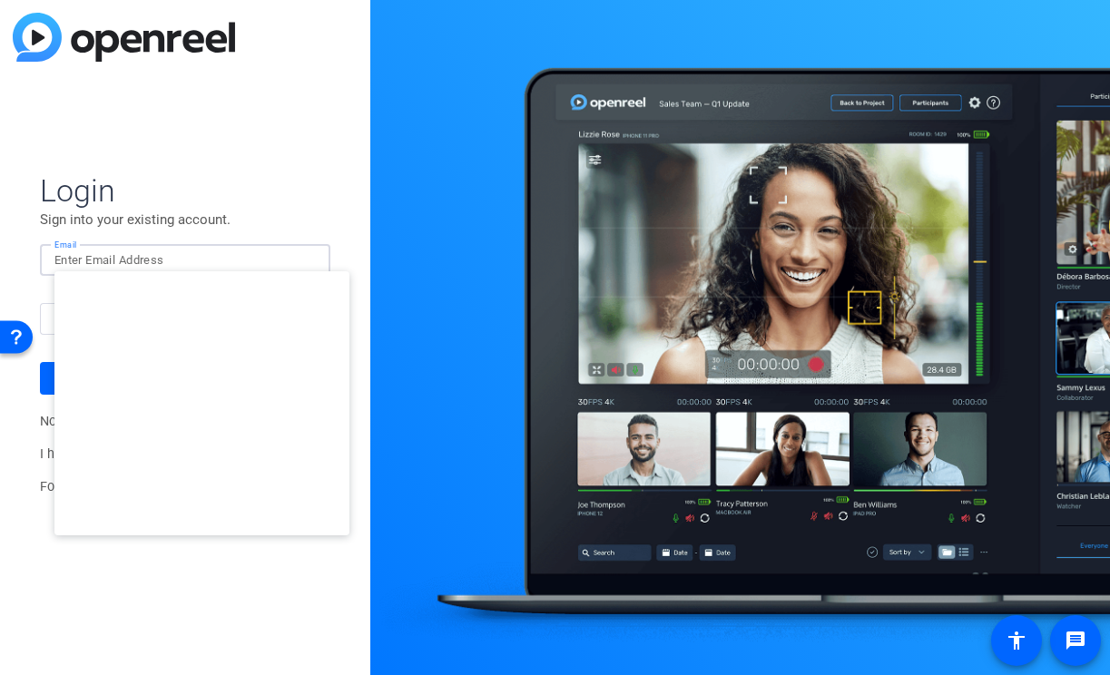
type input "[EMAIL_ADDRESS][DOMAIN_NAME]"
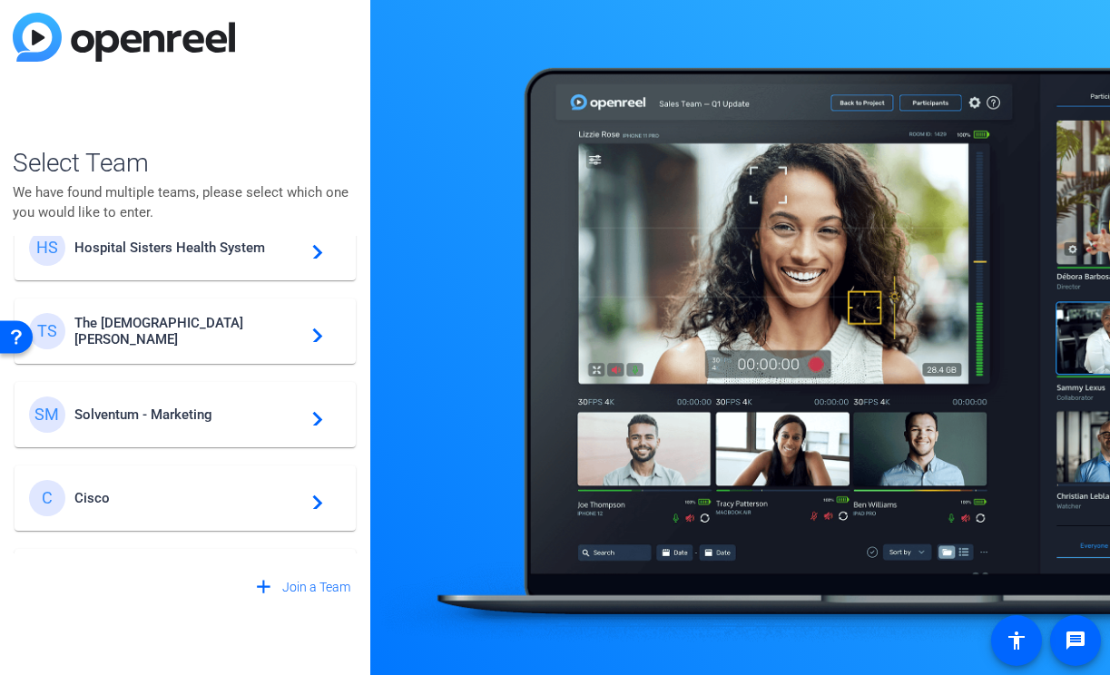
scroll to position [604, 0]
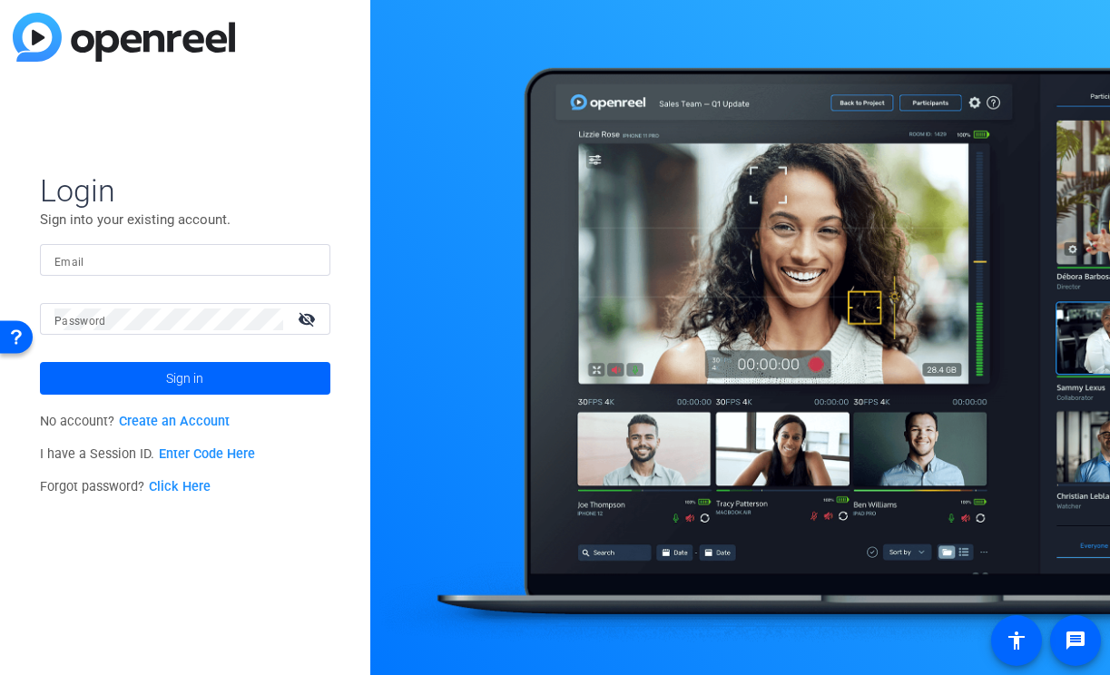
click at [156, 250] on input "Email" at bounding box center [184, 261] width 261 height 22
click at [301, 267] on div at bounding box center [184, 260] width 261 height 32
type input "[EMAIL_ADDRESS][DOMAIN_NAME]"
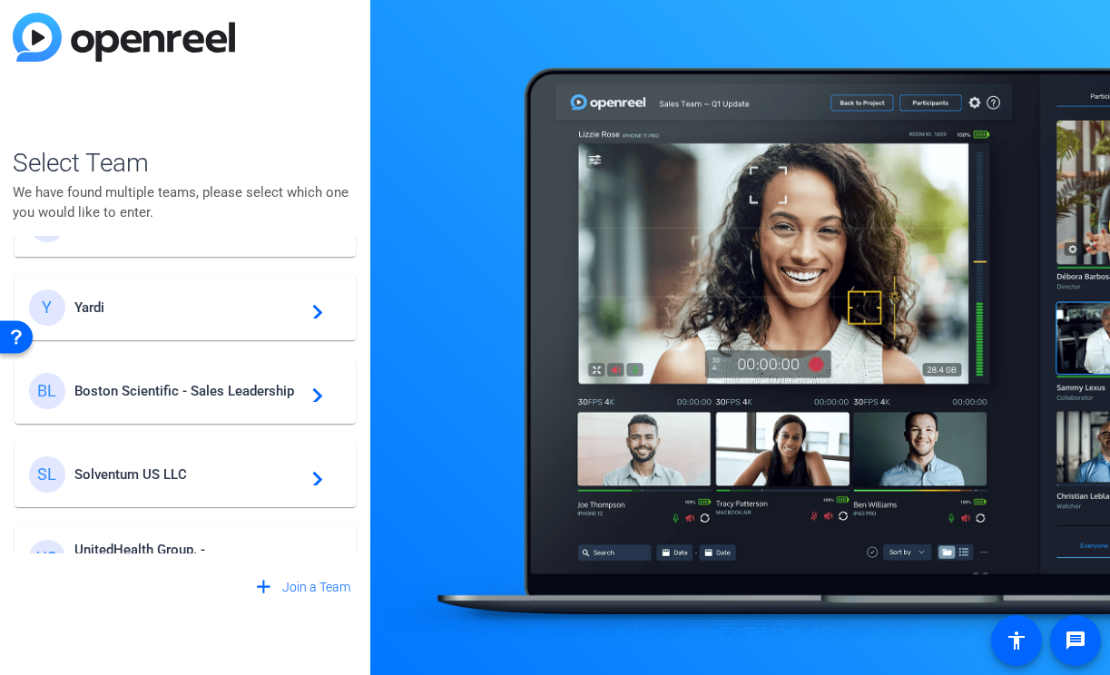
scroll to position [243, 0]
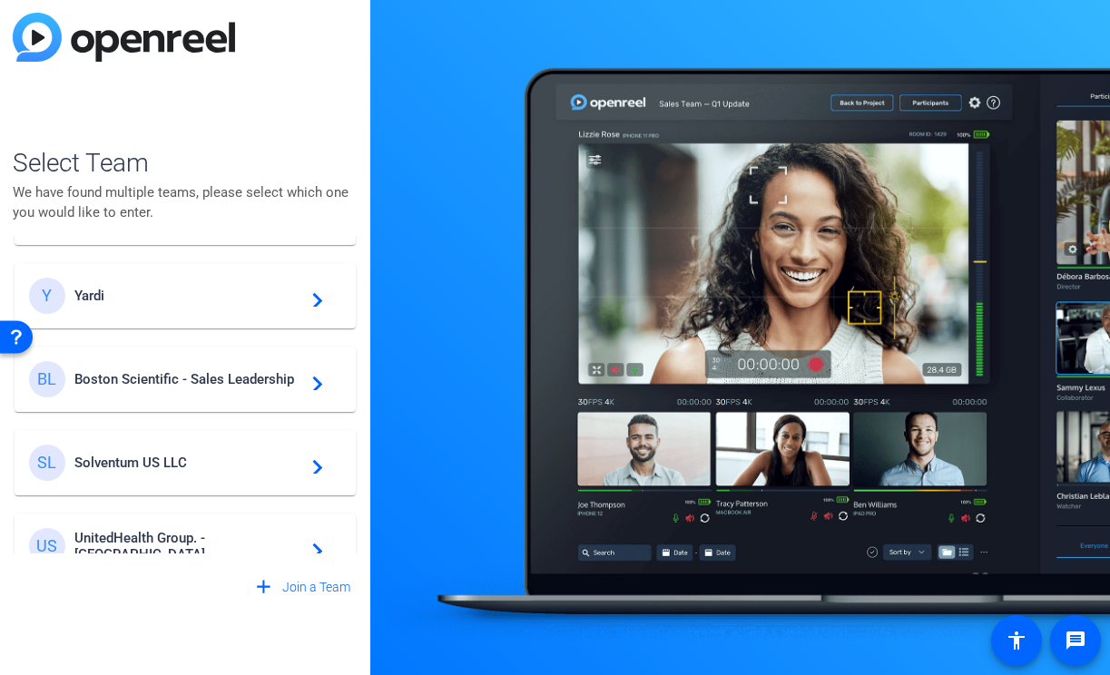
click at [216, 373] on span "Boston Scientific - Sales Leadership" at bounding box center [187, 379] width 227 height 16
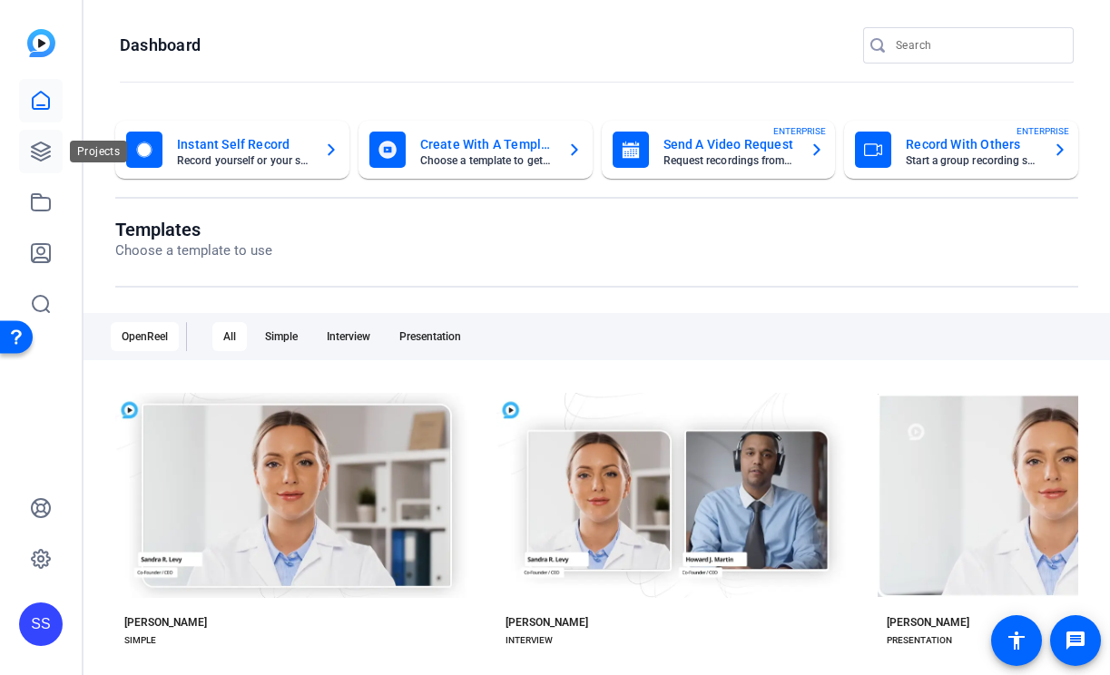
click at [38, 142] on icon at bounding box center [41, 151] width 18 height 18
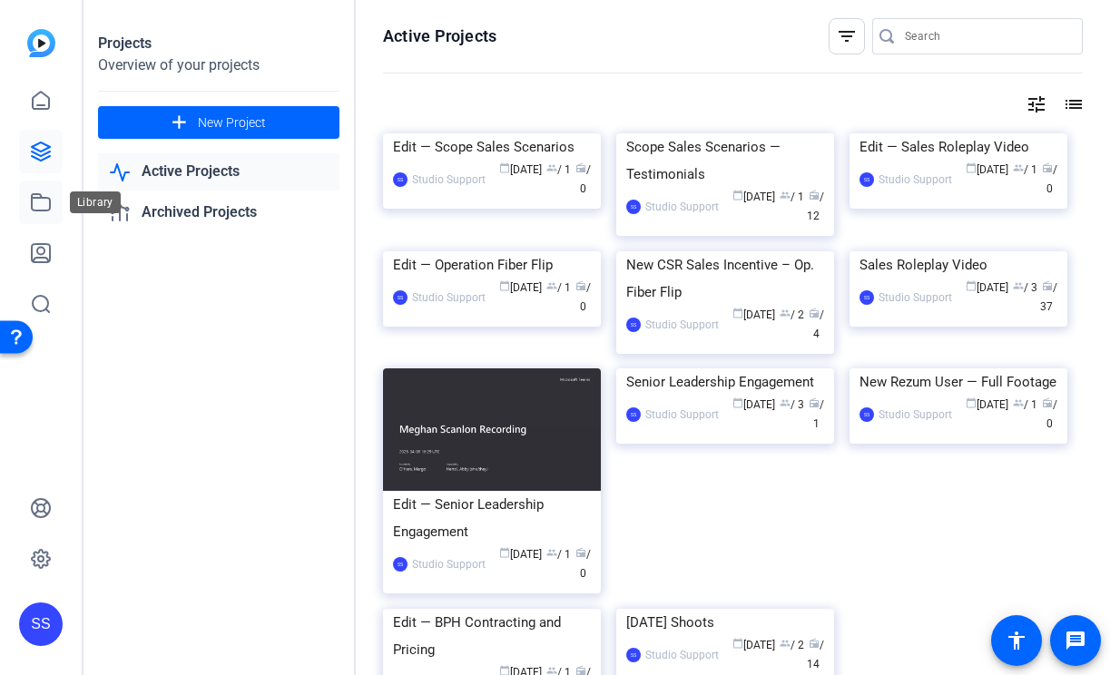
click at [40, 204] on icon at bounding box center [41, 202] width 22 height 22
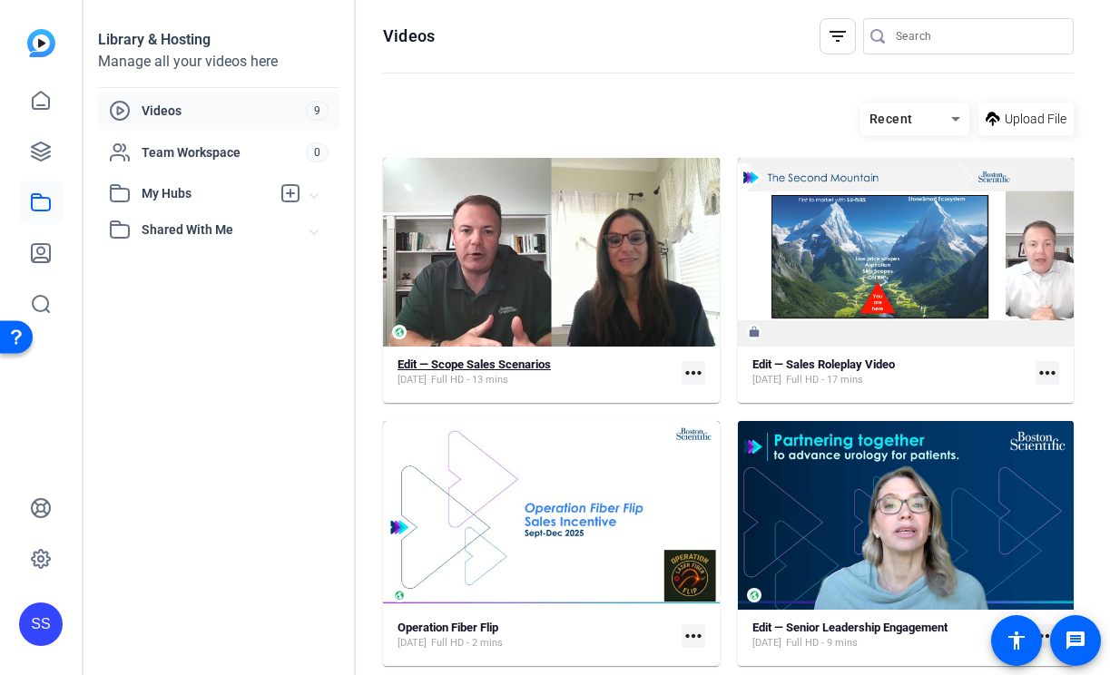
click at [461, 377] on span "Full HD - 13 mins" at bounding box center [469, 380] width 77 height 15
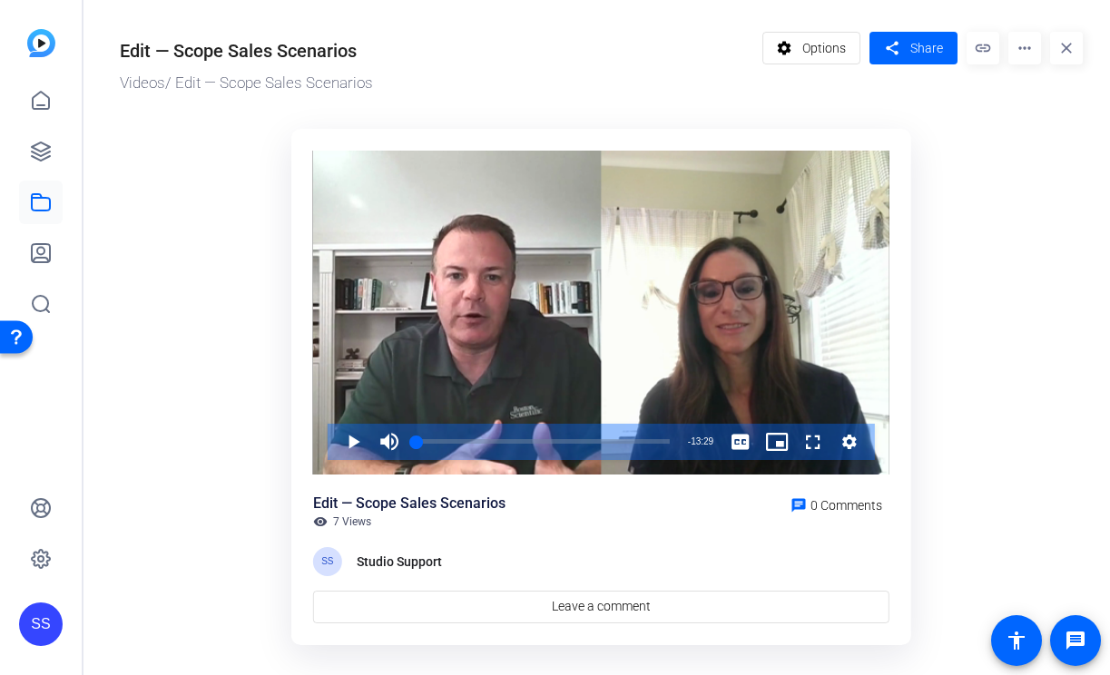
click at [461, 377] on div "Video Player" at bounding box center [601, 313] width 576 height 324
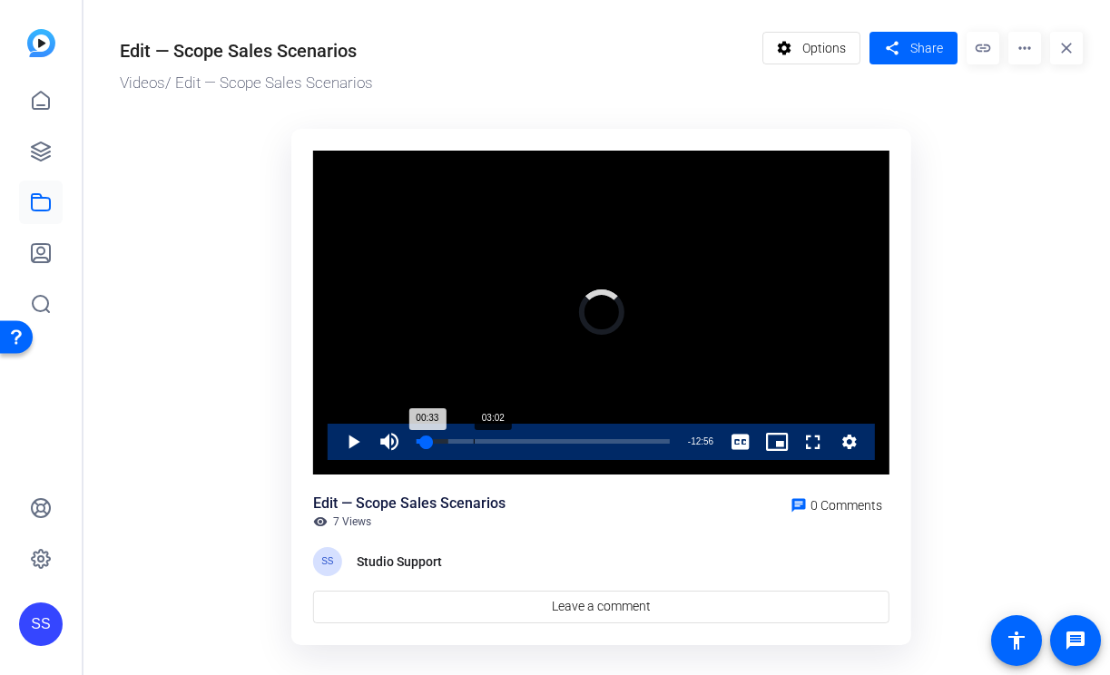
click at [473, 437] on div "Loaded : 12.44% 03:02 00:33" at bounding box center [542, 442] width 271 height 36
click at [633, 443] on div "11:30" at bounding box center [633, 441] width 1 height 5
click at [653, 440] on div "12:18" at bounding box center [653, 441] width 1 height 5
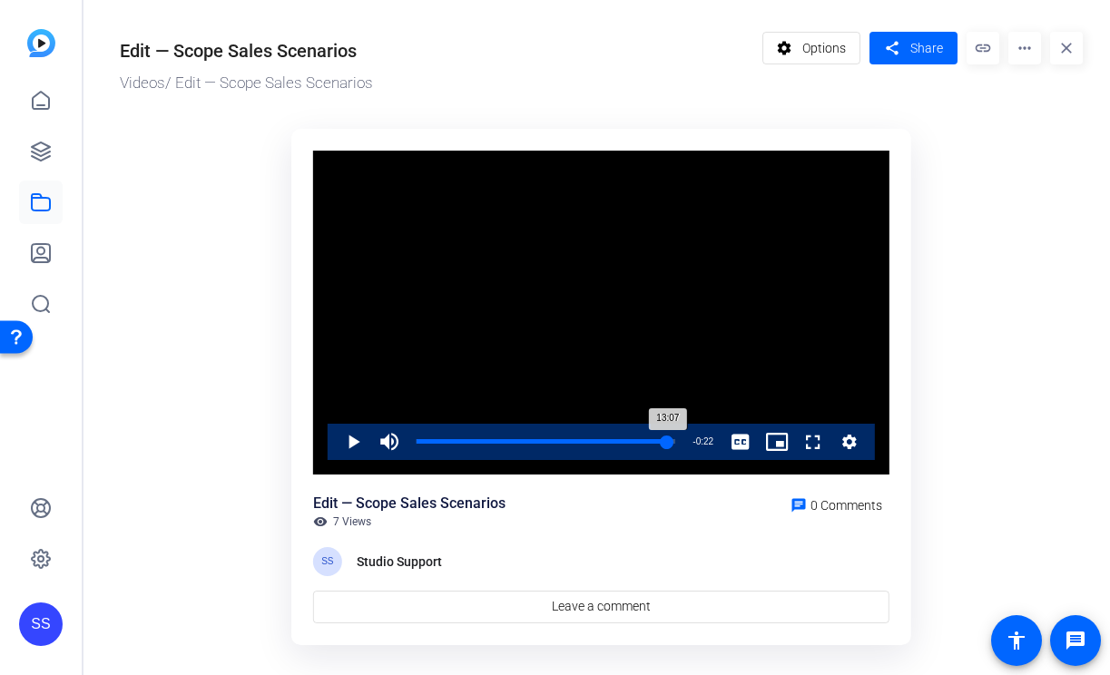
click at [667, 442] on div "Loaded : 98.78% 13:07 13:07" at bounding box center [546, 441] width 259 height 5
click at [660, 442] on div "12:41" at bounding box center [538, 441] width 243 height 5
click at [335, 441] on span "Video Player" at bounding box center [335, 442] width 0 height 36
